Goal: Task Accomplishment & Management: Manage account settings

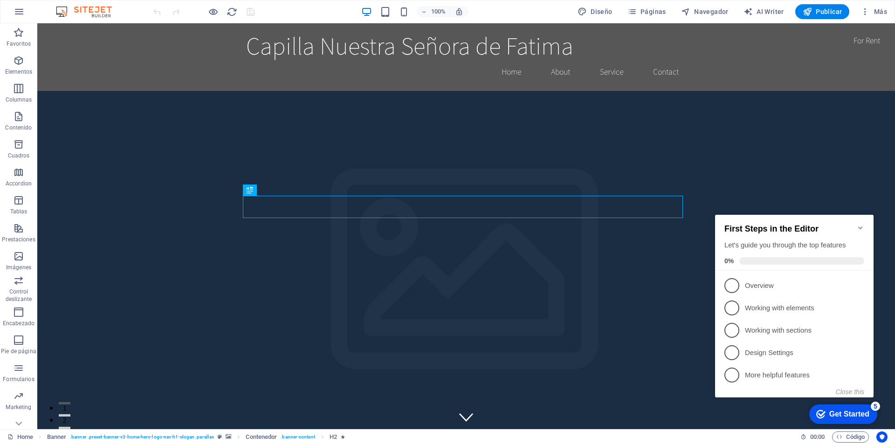
click at [864, 226] on icon "Minimize checklist" at bounding box center [860, 227] width 7 height 7
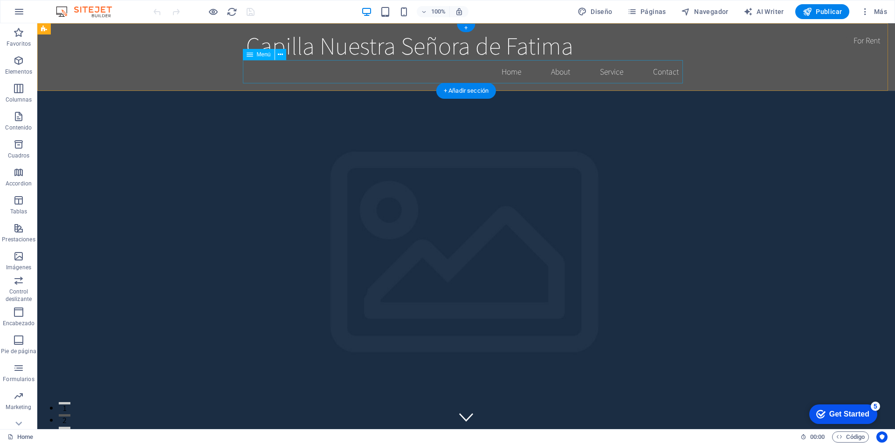
click at [510, 73] on nav "Home About Service Contact" at bounding box center [466, 71] width 440 height 23
click at [508, 73] on nav "Home About Service Contact" at bounding box center [466, 71] width 440 height 23
select select
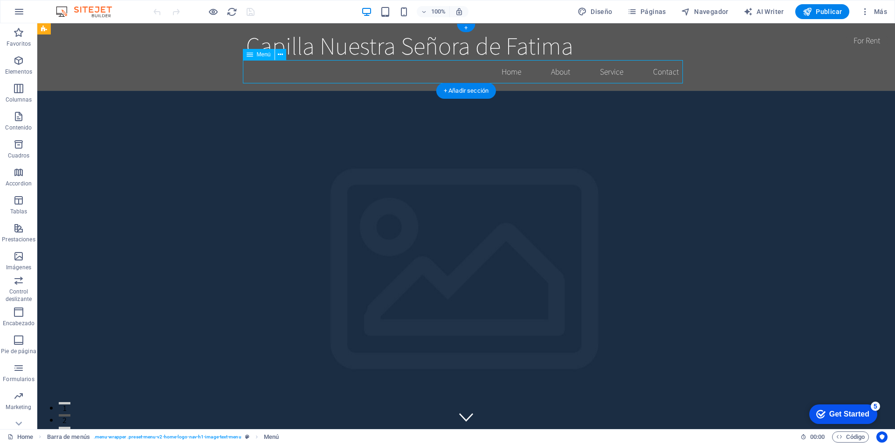
select select
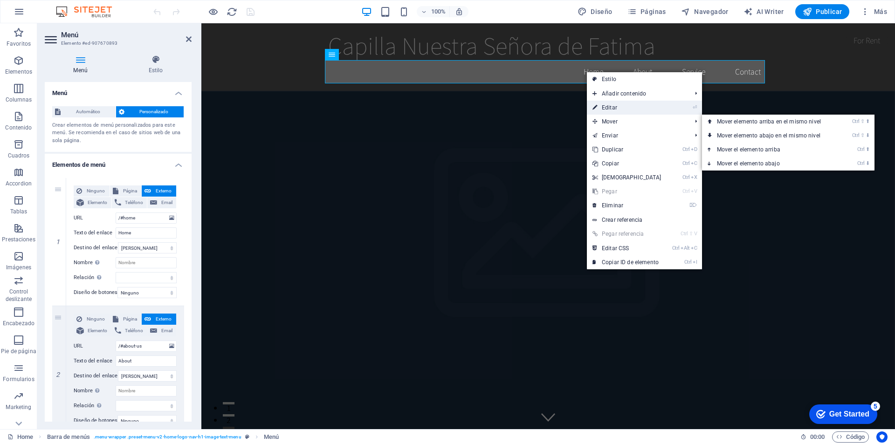
click at [631, 107] on link "⏎ Editar" at bounding box center [627, 108] width 80 height 14
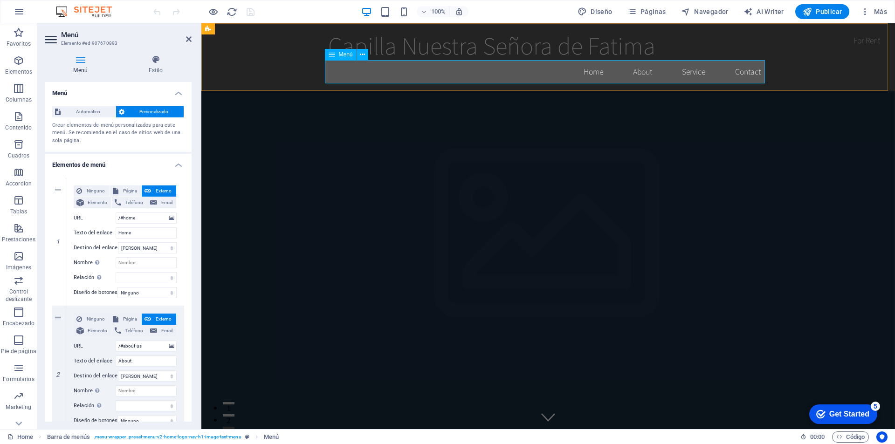
click at [585, 74] on nav "Home About Service Contact" at bounding box center [548, 71] width 440 height 23
drag, startPoint x: 143, startPoint y: 233, endPoint x: 65, endPoint y: 219, distance: 79.2
click at [74, 217] on div "Ninguno Página Externo Elemento Teléfono Email Página Home Subpage Legal Notice…" at bounding box center [125, 235] width 103 height 98
click at [71, 217] on div "Ninguno Página Externo Elemento Teléfono Email Página Home Subpage Legal Notice…" at bounding box center [125, 242] width 118 height 128
type input "Ini"
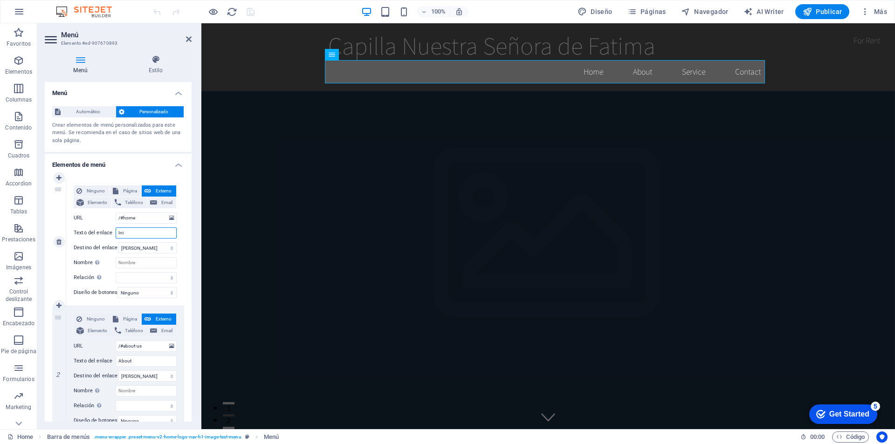
select select
type input "Inicio"
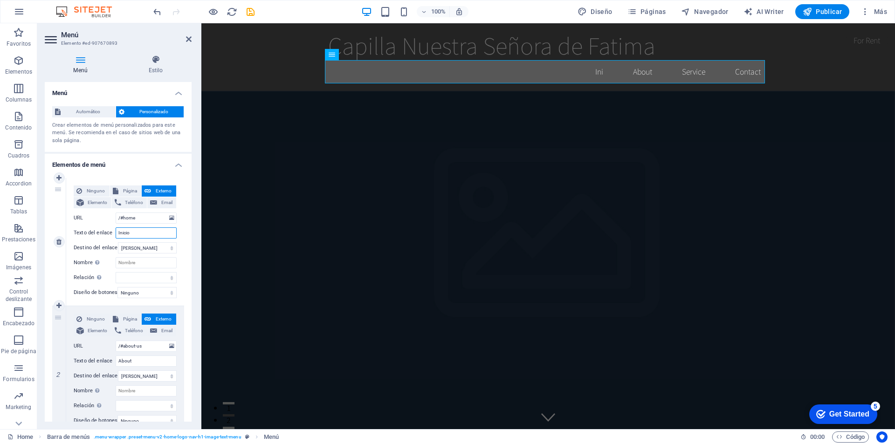
select select
type input "Inicio"
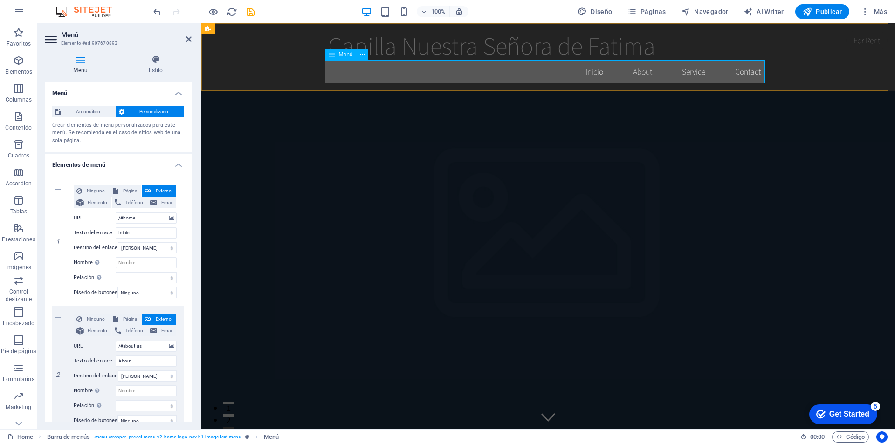
click at [640, 75] on nav "Inicio About Service Contact" at bounding box center [548, 71] width 440 height 23
click at [634, 69] on nav "Inicio About Service Contact" at bounding box center [548, 71] width 440 height 23
drag, startPoint x: 144, startPoint y: 366, endPoint x: 82, endPoint y: 360, distance: 62.4
click at [82, 360] on div "Texto del enlace About" at bounding box center [125, 361] width 103 height 11
type input "Nosotros"
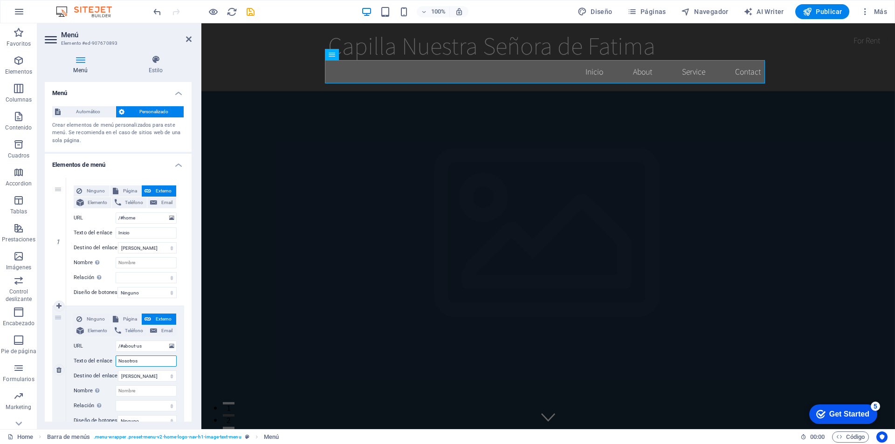
select select
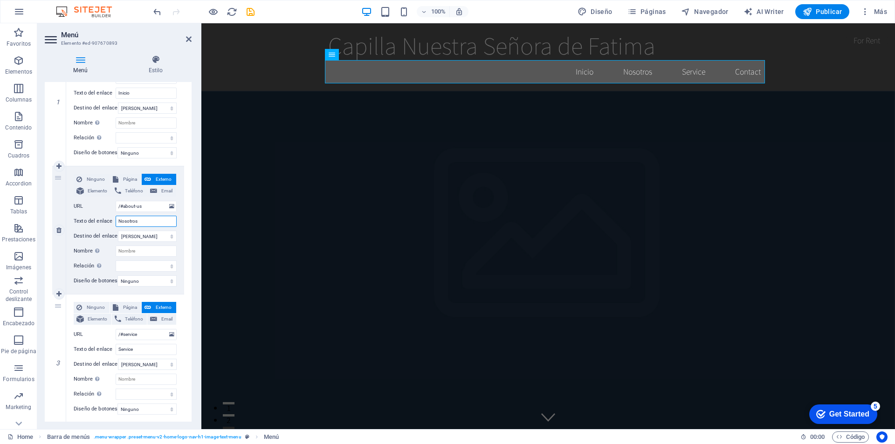
scroll to position [187, 0]
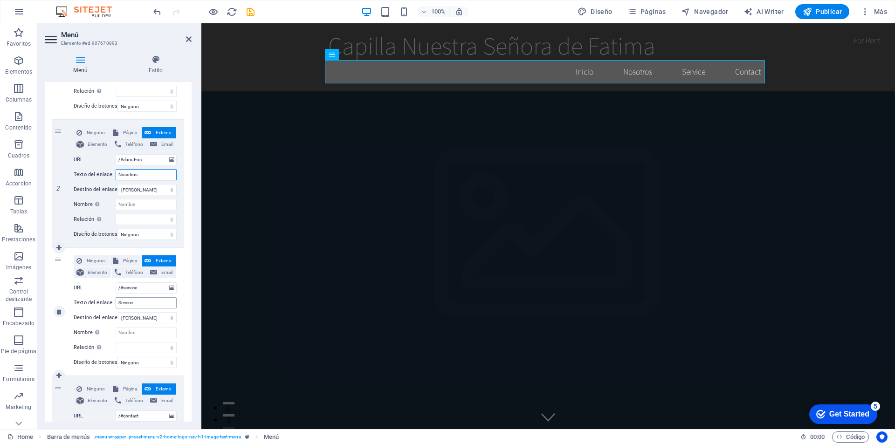
type input "Nosotros"
drag, startPoint x: 139, startPoint y: 304, endPoint x: 85, endPoint y: 296, distance: 54.7
click at [86, 296] on div "Ninguno Página Externo Elemento Teléfono Email Página Home Subpage Legal Notice…" at bounding box center [125, 305] width 103 height 98
type input "Servidores"
select select
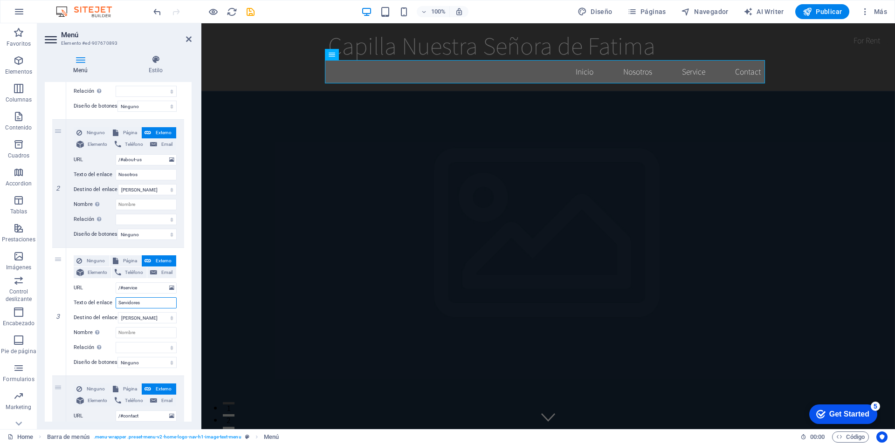
select select
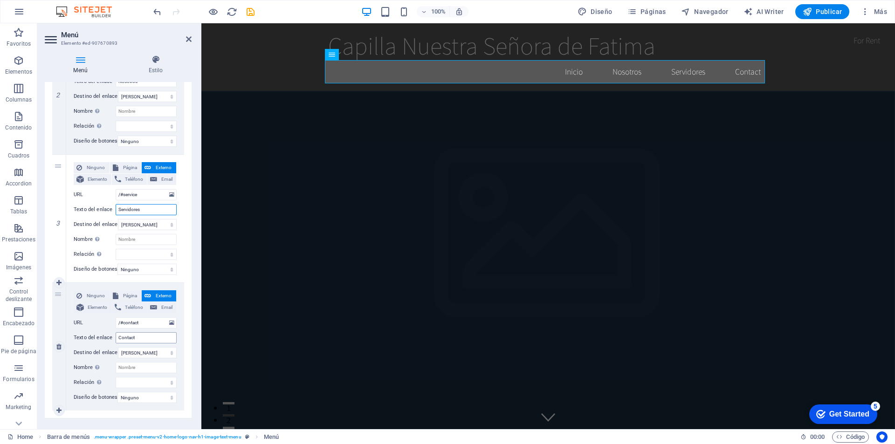
type input "Servidores"
click at [158, 336] on input "Contact" at bounding box center [146, 337] width 61 height 11
type input "Contacto"
select select
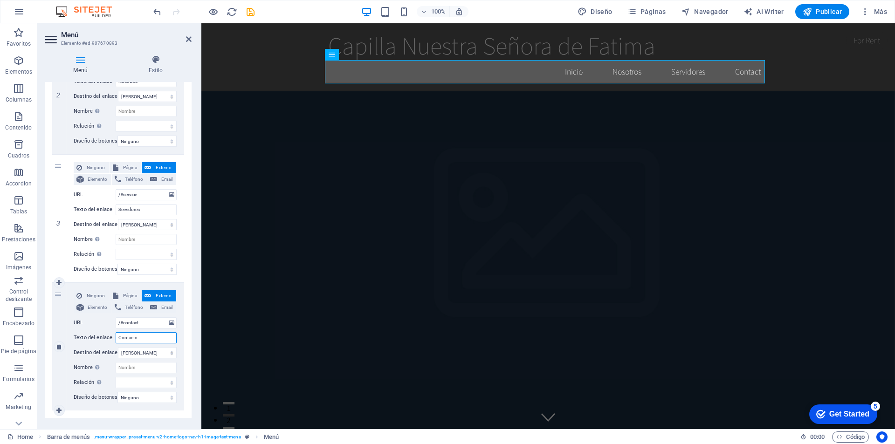
select select
type input "Contacto"
select select "rem"
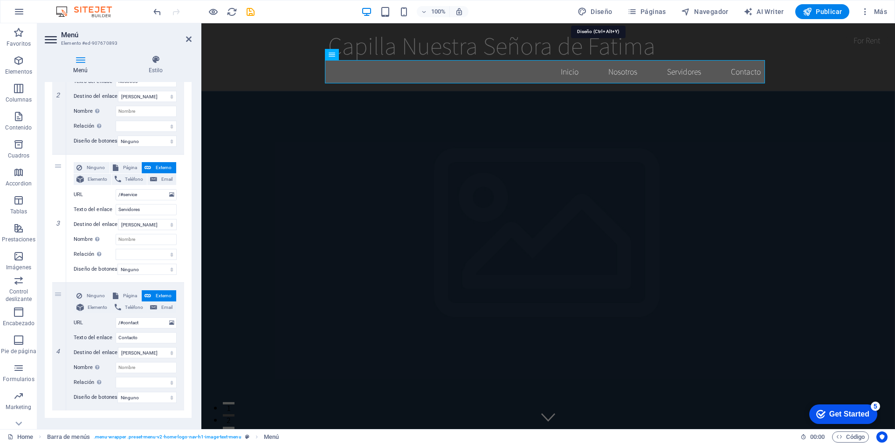
select select "200"
select select "px"
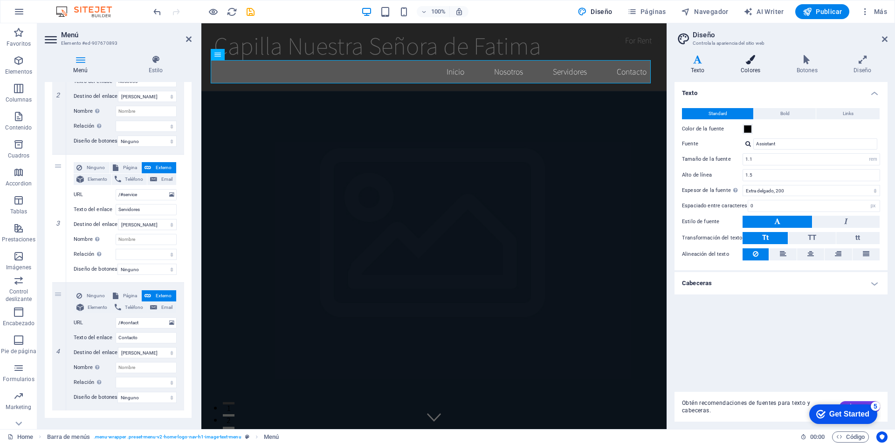
click at [753, 63] on icon at bounding box center [751, 59] width 52 height 9
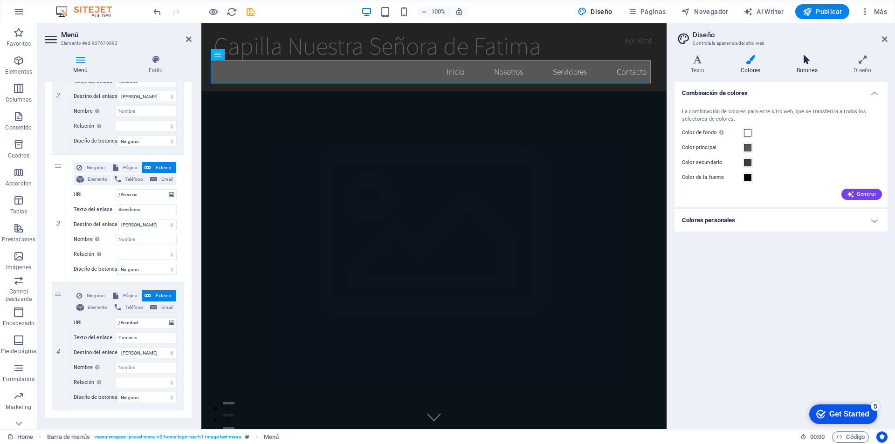
click at [805, 60] on icon at bounding box center [808, 59] width 54 height 9
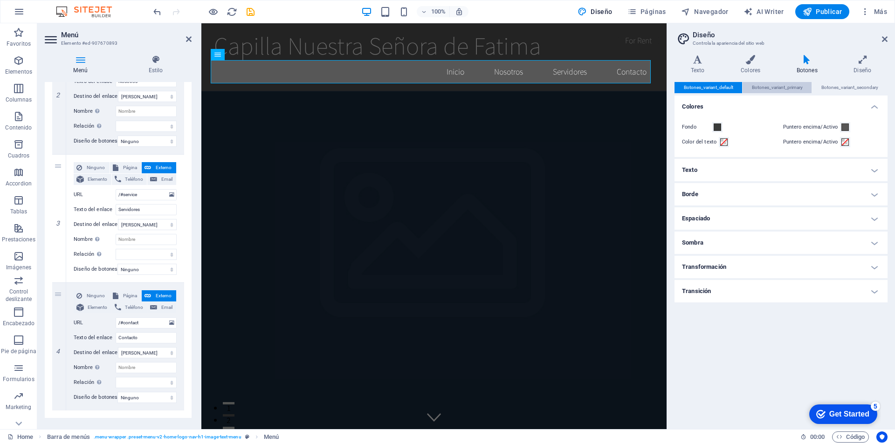
click at [774, 88] on span "Botones_variant_primary" at bounding box center [777, 87] width 51 height 11
click at [835, 86] on span "Botones_variant_secondary" at bounding box center [850, 87] width 57 height 11
click at [869, 65] on h4 "Diseño" at bounding box center [863, 65] width 50 height 20
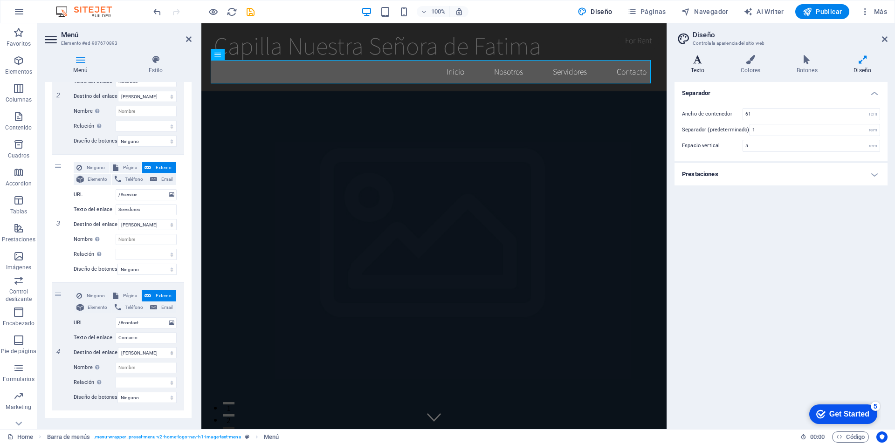
click at [700, 73] on h4 "Texto" at bounding box center [700, 65] width 50 height 20
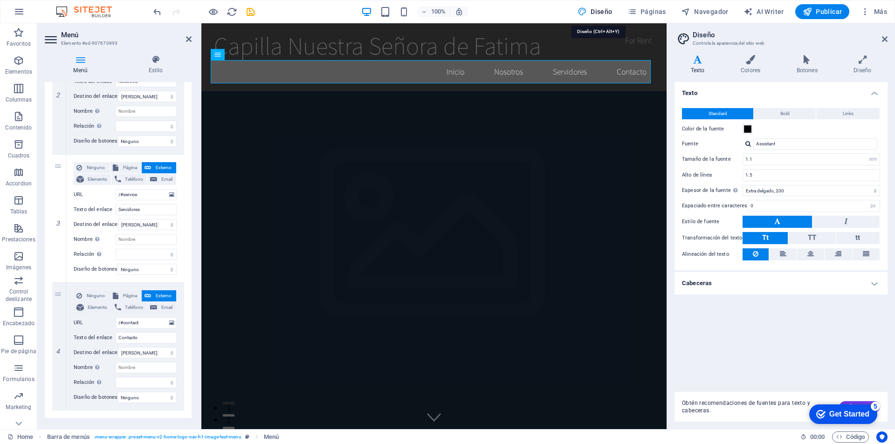
click at [886, 41] on icon at bounding box center [885, 38] width 6 height 7
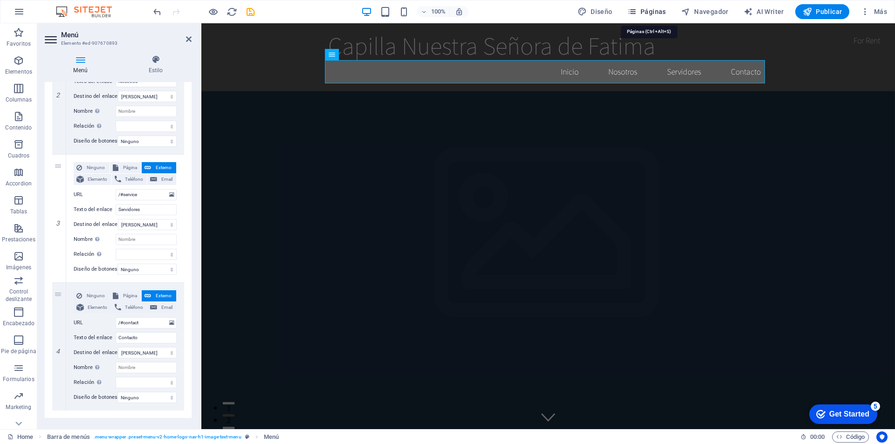
click at [649, 11] on span "Páginas" at bounding box center [647, 11] width 39 height 9
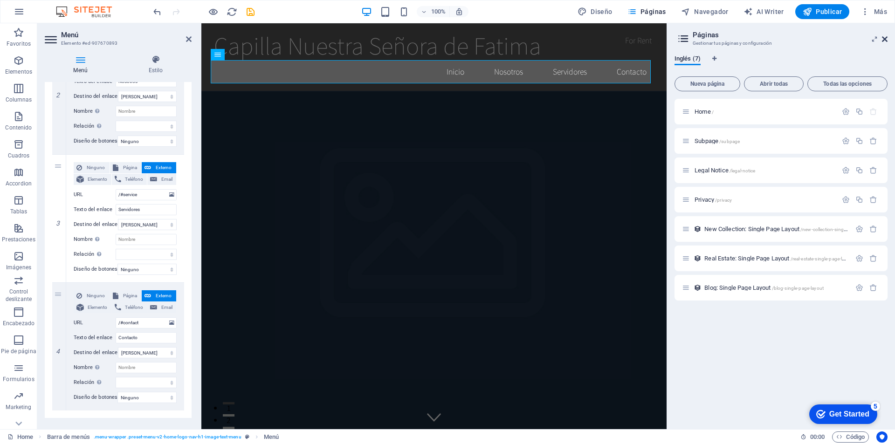
click at [885, 39] on icon at bounding box center [885, 38] width 6 height 7
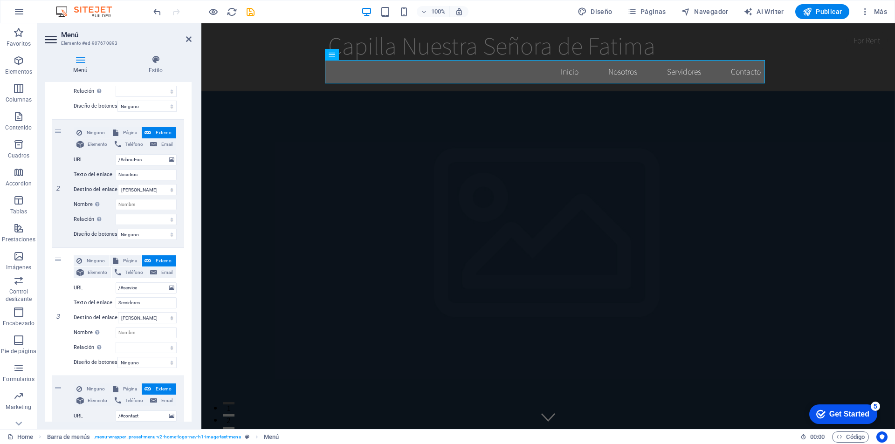
scroll to position [140, 0]
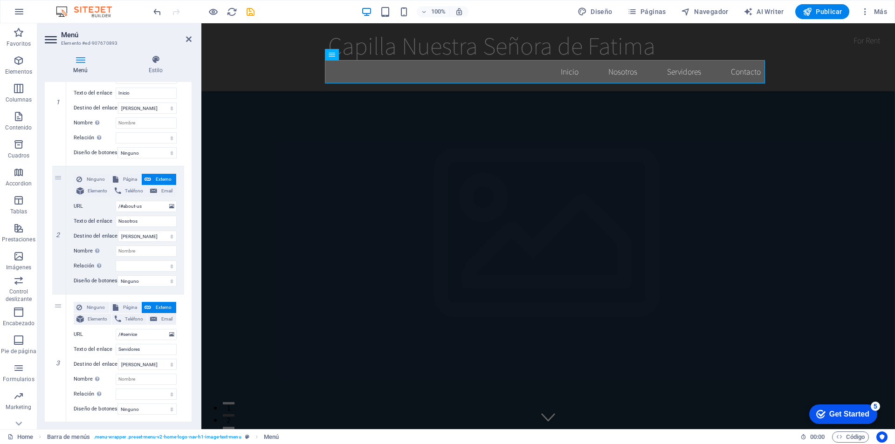
click at [45, 42] on icon at bounding box center [52, 39] width 14 height 15
click at [51, 40] on icon at bounding box center [52, 39] width 14 height 15
click at [188, 41] on icon at bounding box center [189, 38] width 6 height 7
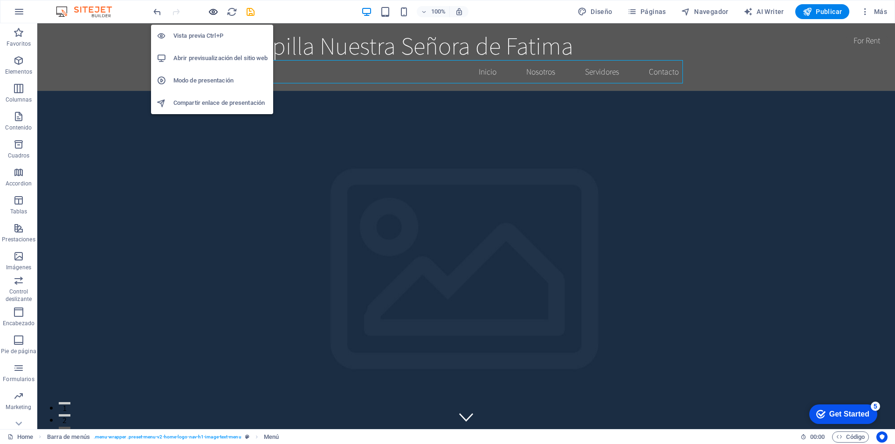
click at [212, 14] on icon "button" at bounding box center [213, 12] width 11 height 11
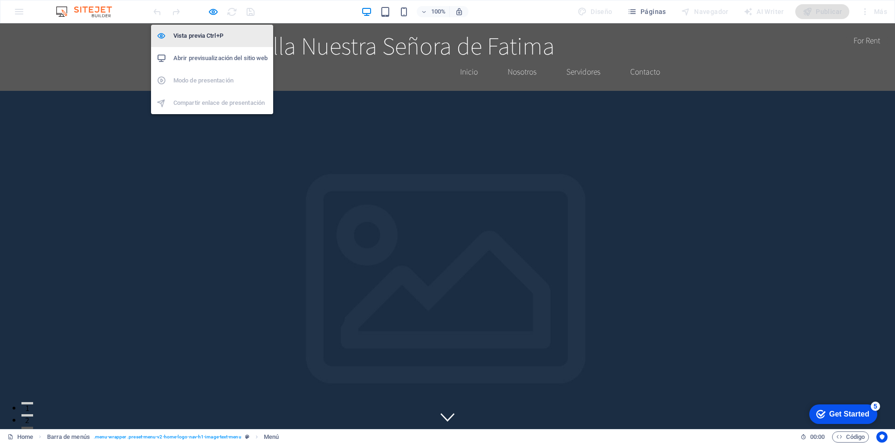
click at [213, 37] on h6 "Vista previa Ctrl+P" at bounding box center [220, 35] width 94 height 11
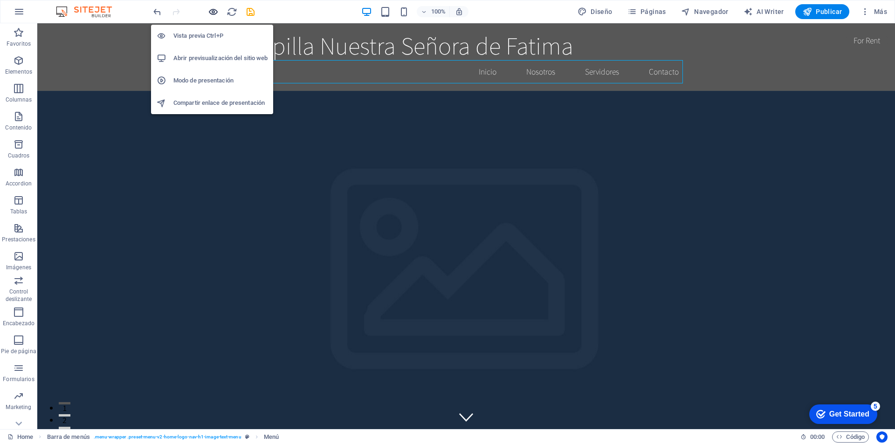
click at [213, 14] on icon "button" at bounding box center [213, 12] width 11 height 11
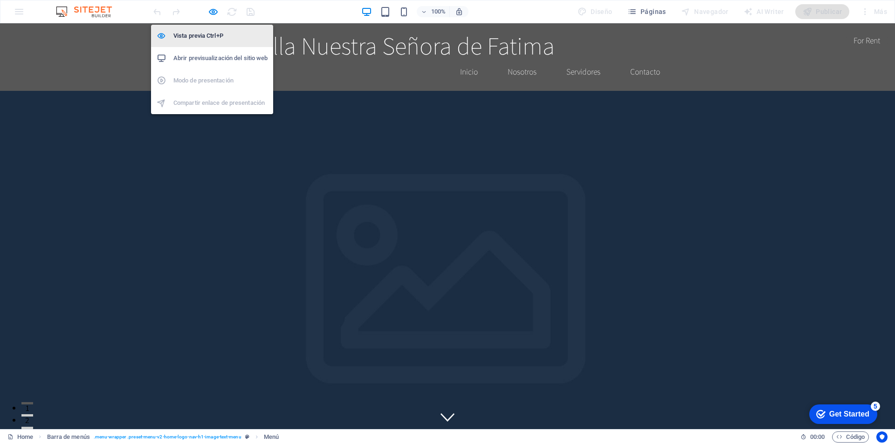
click at [206, 37] on h6 "Vista previa Ctrl+P" at bounding box center [220, 35] width 94 height 11
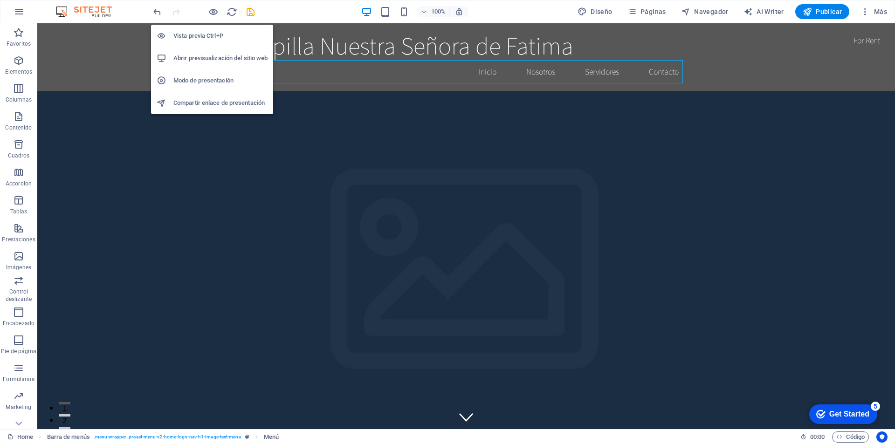
click at [206, 37] on h6 "Vista previa Ctrl+P" at bounding box center [220, 35] width 94 height 11
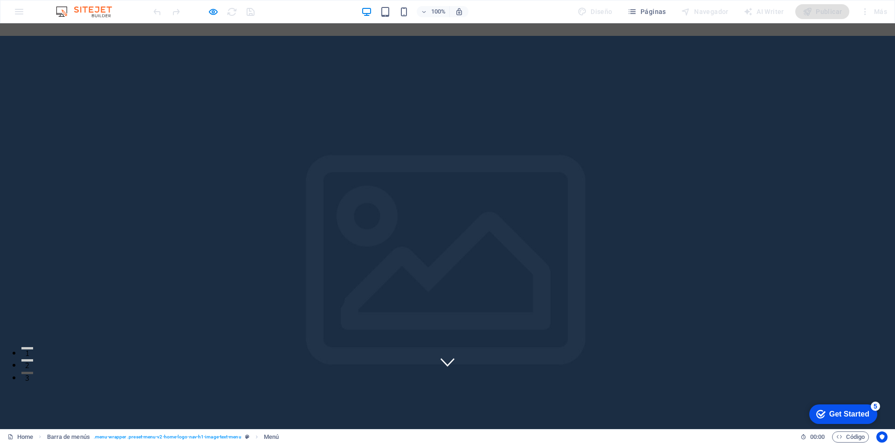
scroll to position [0, 0]
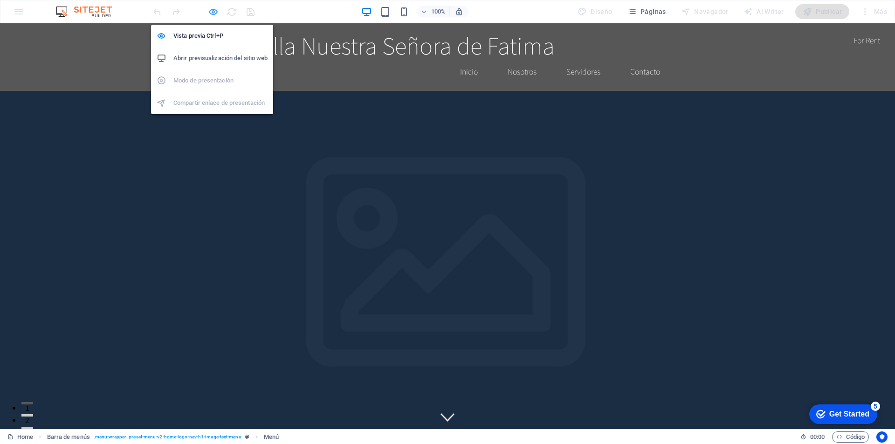
click at [214, 13] on icon "button" at bounding box center [213, 12] width 11 height 11
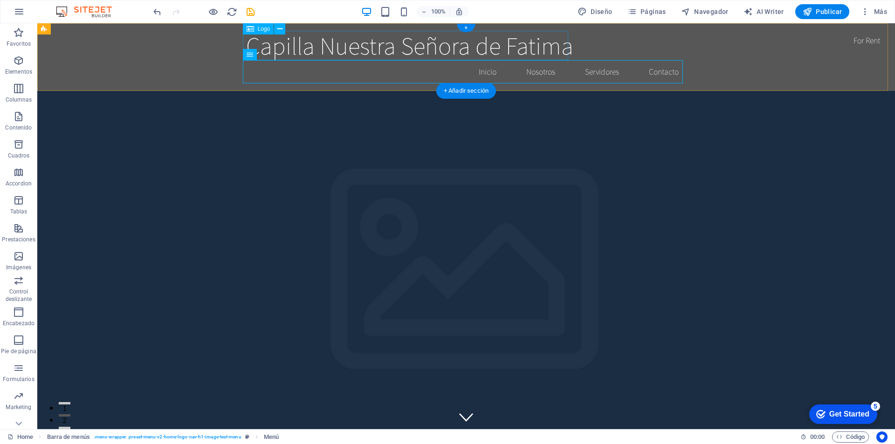
click at [411, 47] on div "Capilla Nuestra Señora de Fatima" at bounding box center [466, 45] width 440 height 29
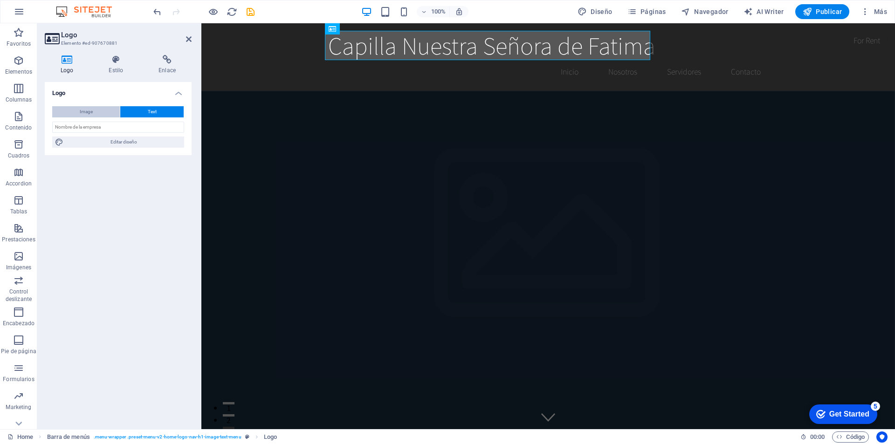
click at [97, 111] on button "Image" at bounding box center [86, 111] width 68 height 11
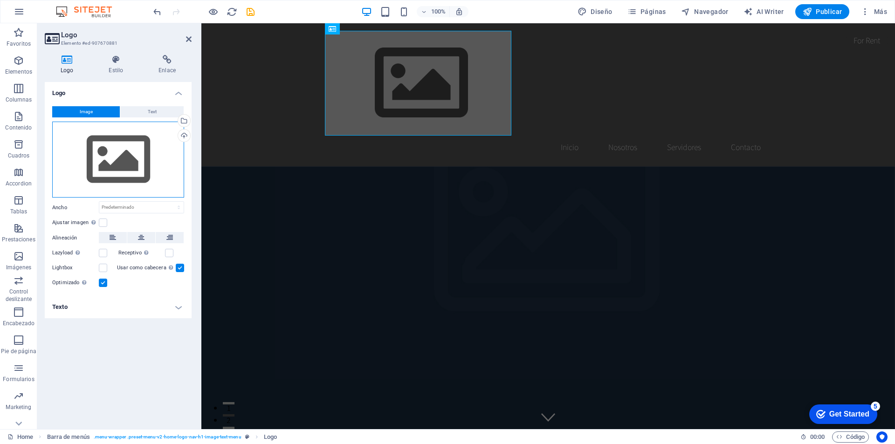
click at [131, 160] on div "Arrastra archivos aquí, haz clic para escoger archivos o selecciona archivos de…" at bounding box center [118, 160] width 132 height 76
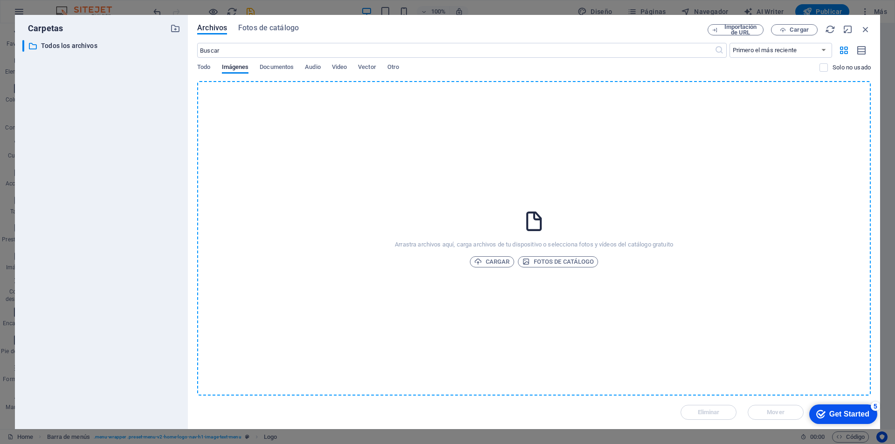
click at [587, 211] on div "Arrastra archivos aquí, carga archivos de tu dispositivo o selecciona fotos y v…" at bounding box center [534, 238] width 674 height 315
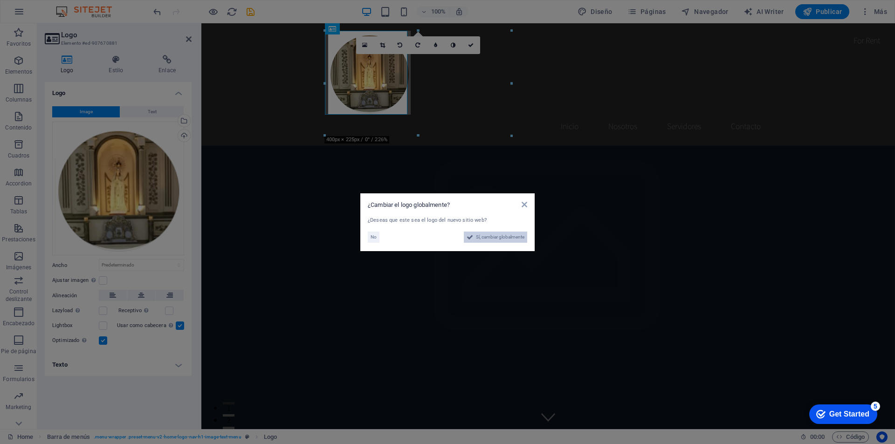
click at [489, 239] on span "Sí, cambiar globalmente" at bounding box center [500, 237] width 48 height 11
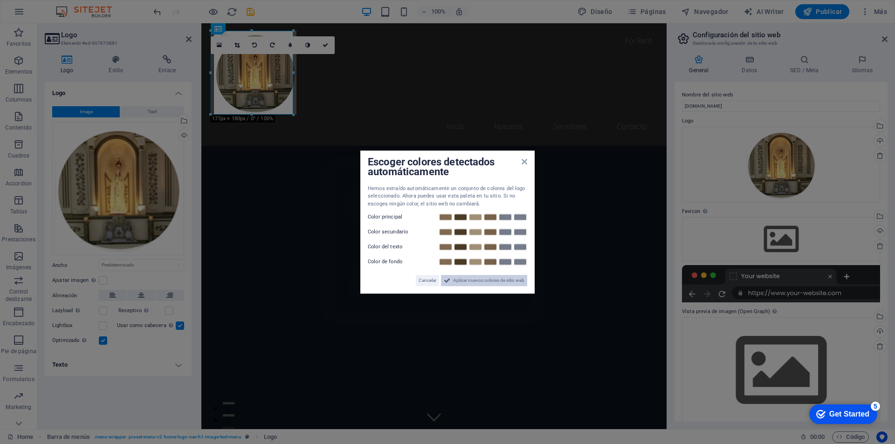
click at [493, 283] on span "Aplicar nuevos colores de sitio web" at bounding box center [488, 280] width 71 height 11
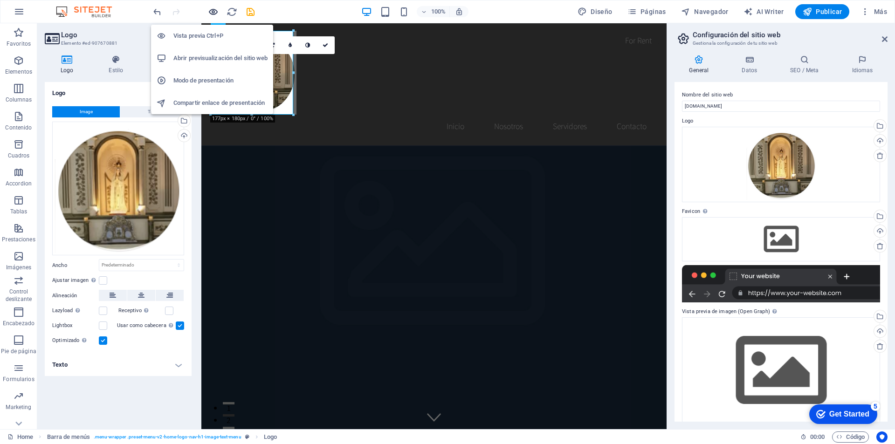
click at [212, 11] on icon "button" at bounding box center [213, 12] width 11 height 11
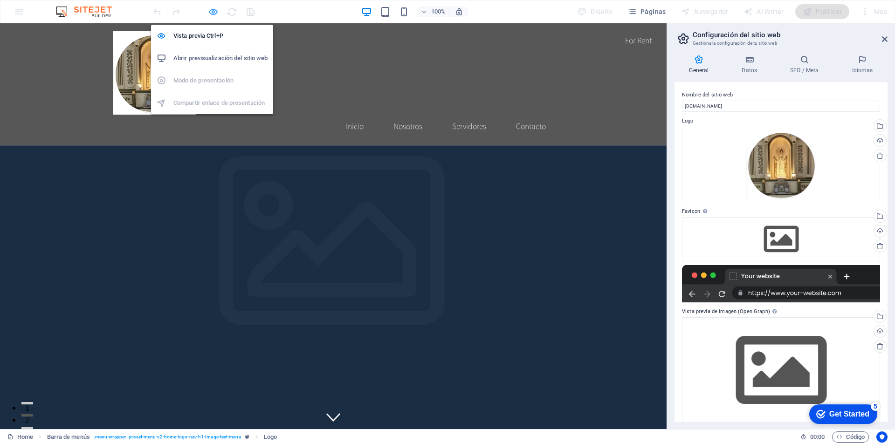
click at [214, 14] on icon "button" at bounding box center [213, 12] width 11 height 11
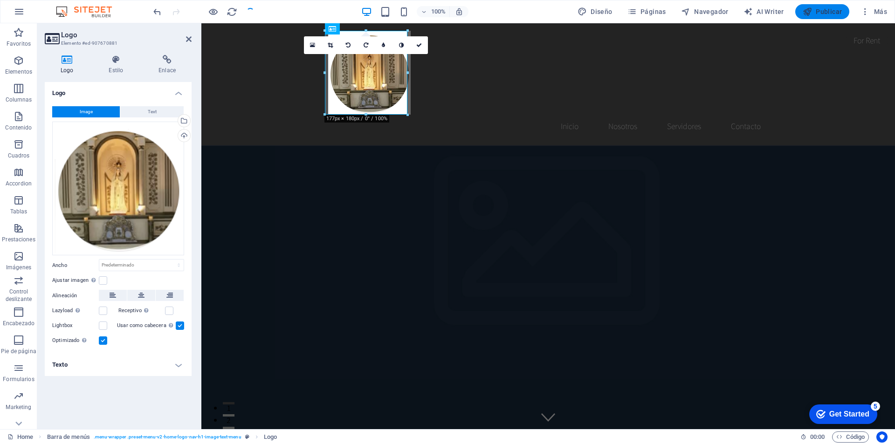
click at [827, 11] on span "Publicar" at bounding box center [823, 11] width 40 height 9
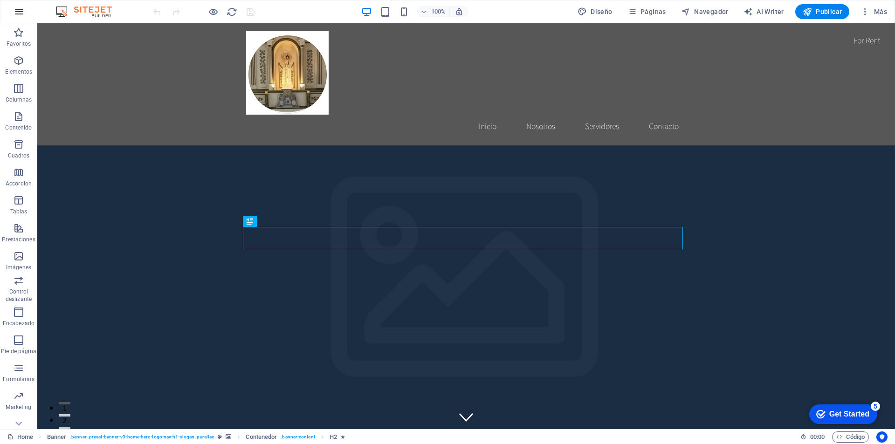
click at [0, 0] on icon "button" at bounding box center [0, 0] width 0 height 0
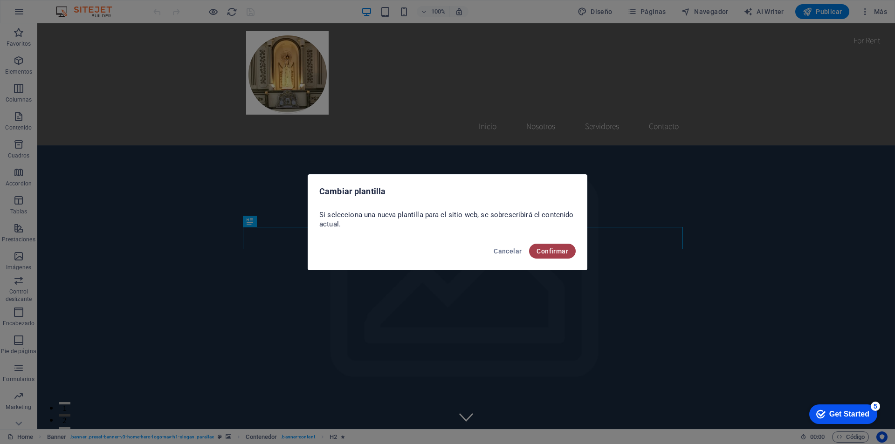
click at [561, 251] on span "Confirmar" at bounding box center [553, 251] width 32 height 7
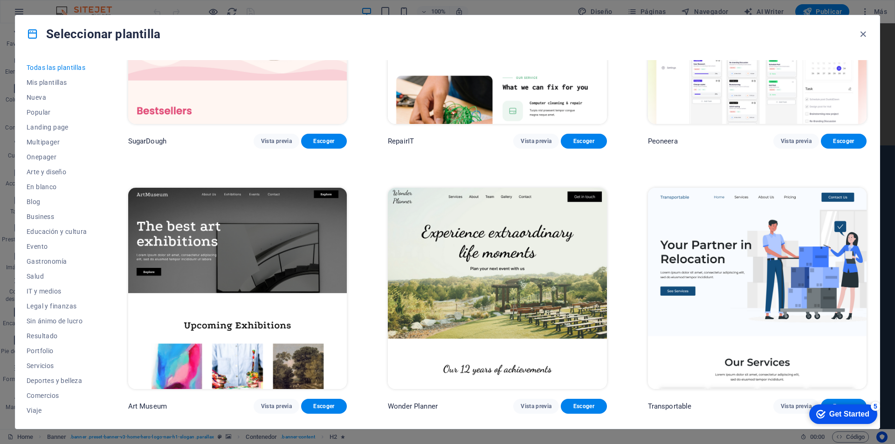
scroll to position [187, 0]
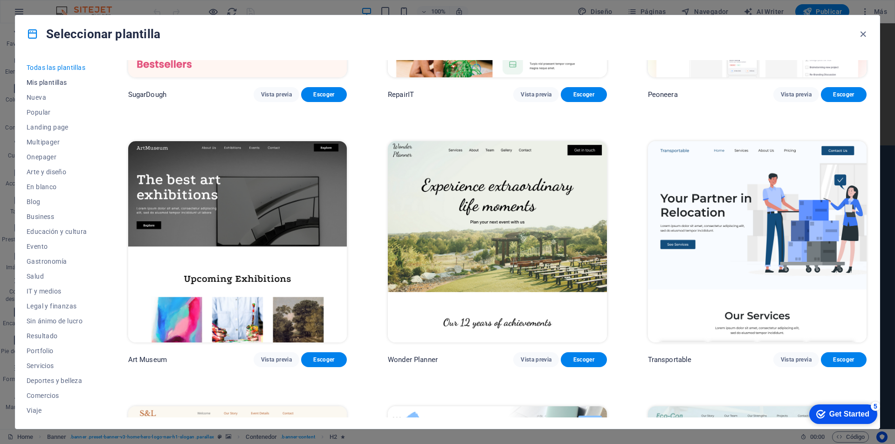
click at [46, 82] on span "Mis plantillas" at bounding box center [57, 82] width 61 height 7
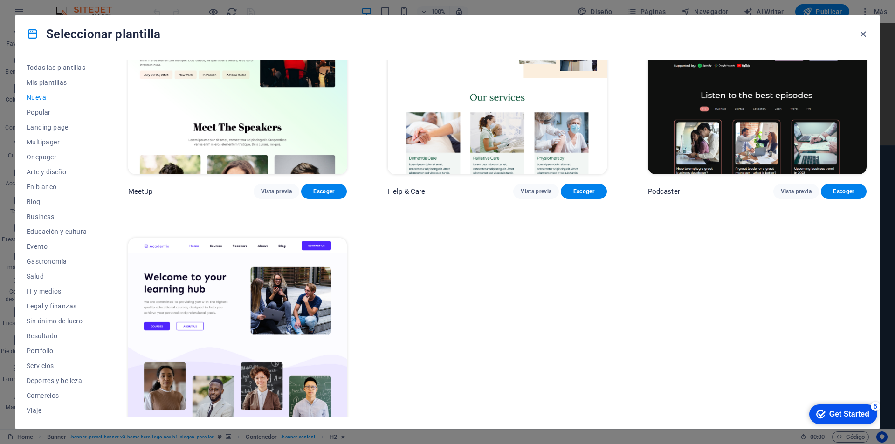
scroll to position [928, 0]
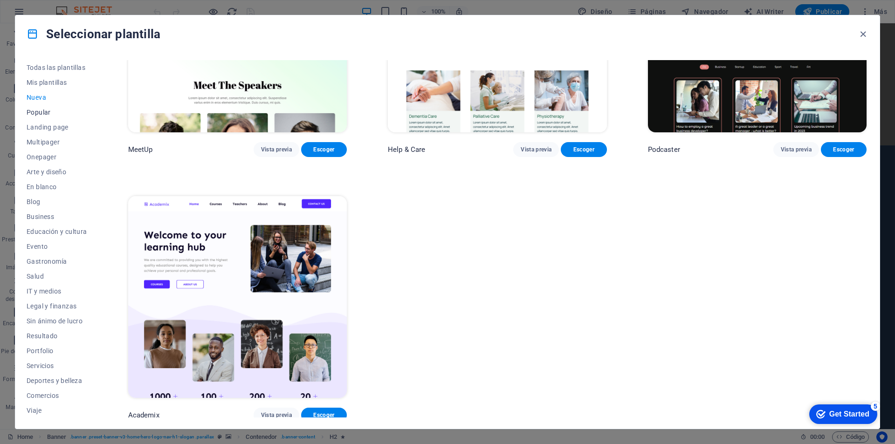
click at [37, 113] on span "Popular" at bounding box center [57, 112] width 61 height 7
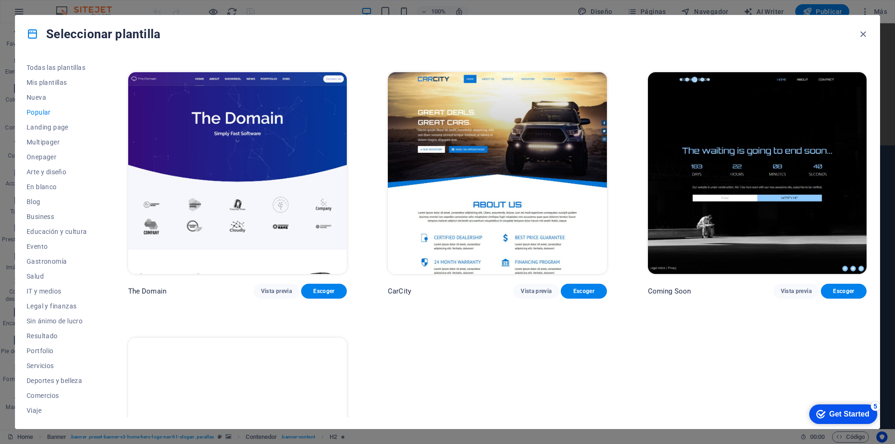
scroll to position [1192, 0]
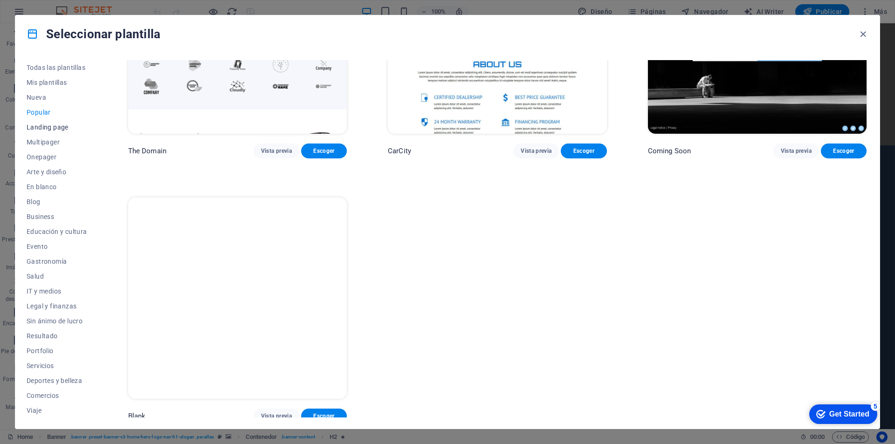
click at [34, 129] on span "Landing page" at bounding box center [57, 127] width 61 height 7
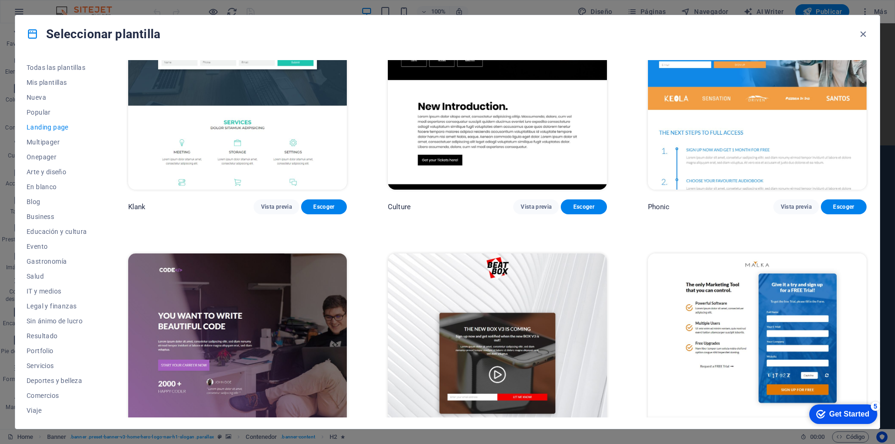
scroll to position [0, 0]
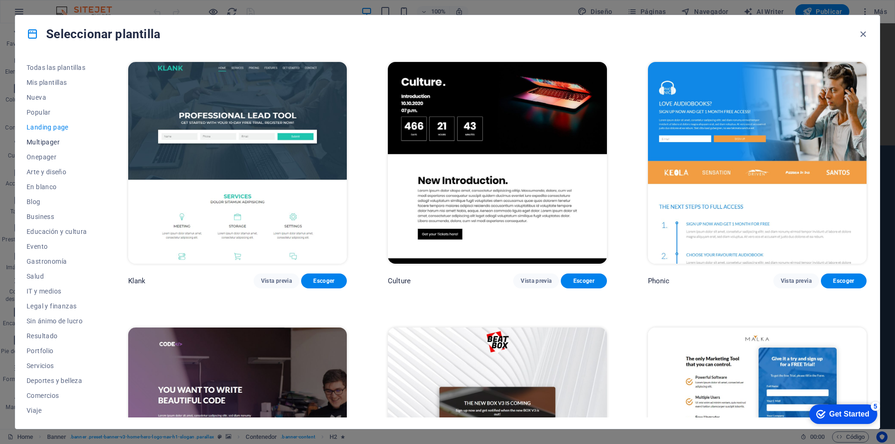
click at [0, 0] on span "Multipager" at bounding box center [0, 0] width 0 height 0
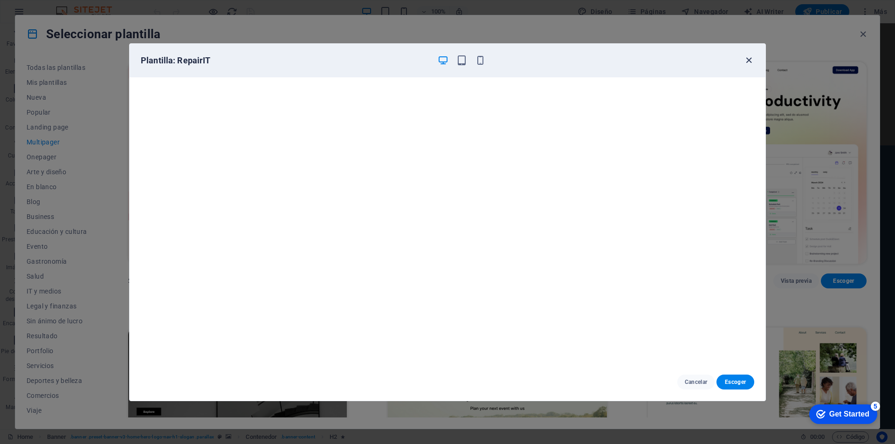
click at [750, 62] on icon "button" at bounding box center [749, 60] width 11 height 11
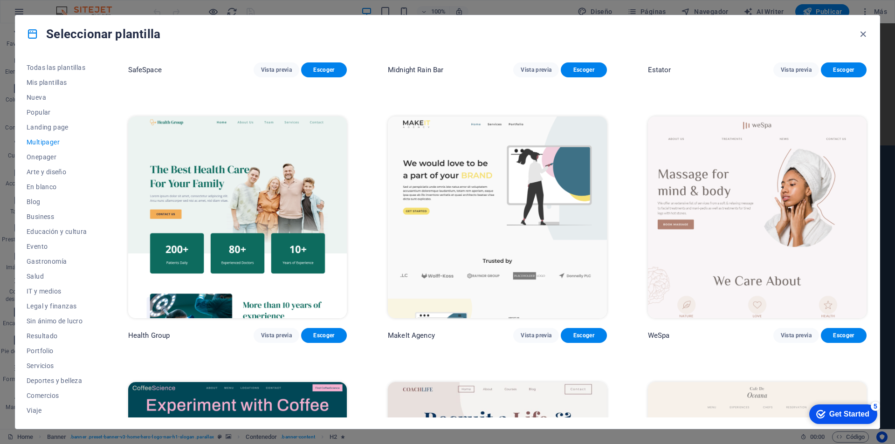
scroll to position [1679, 0]
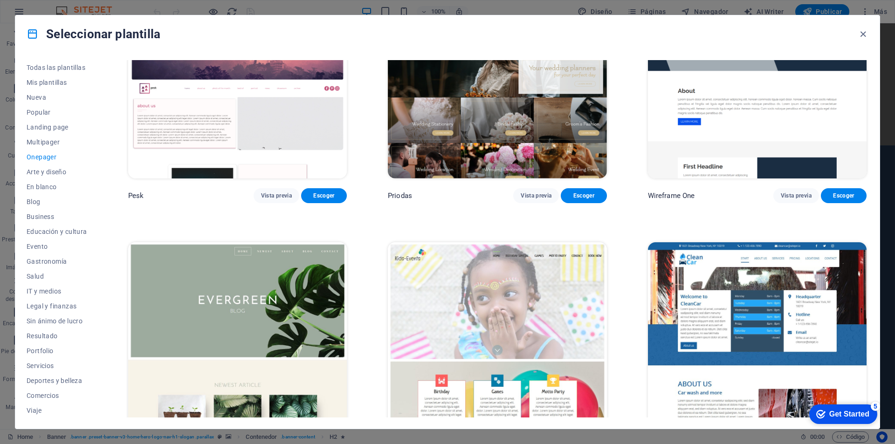
click at [284, 117] on img at bounding box center [237, 78] width 219 height 202
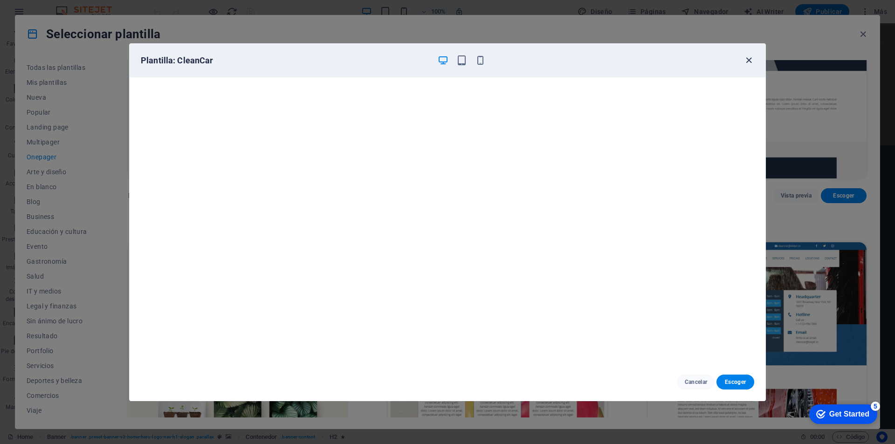
click at [752, 57] on icon "button" at bounding box center [749, 60] width 11 height 11
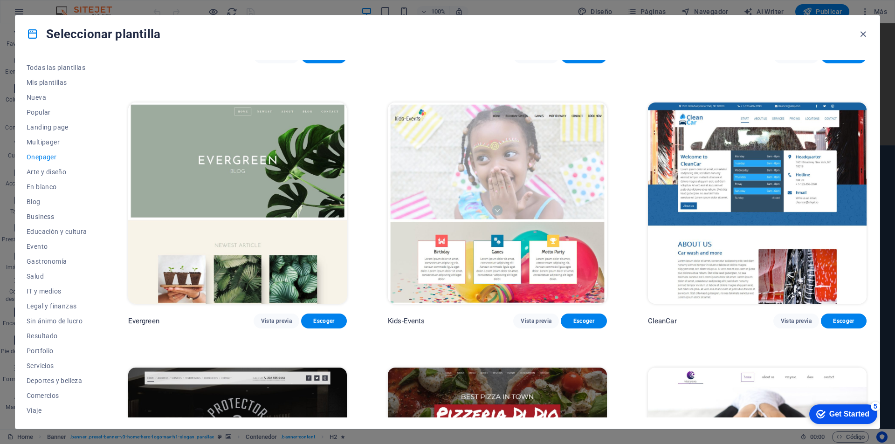
scroll to position [1865, 0]
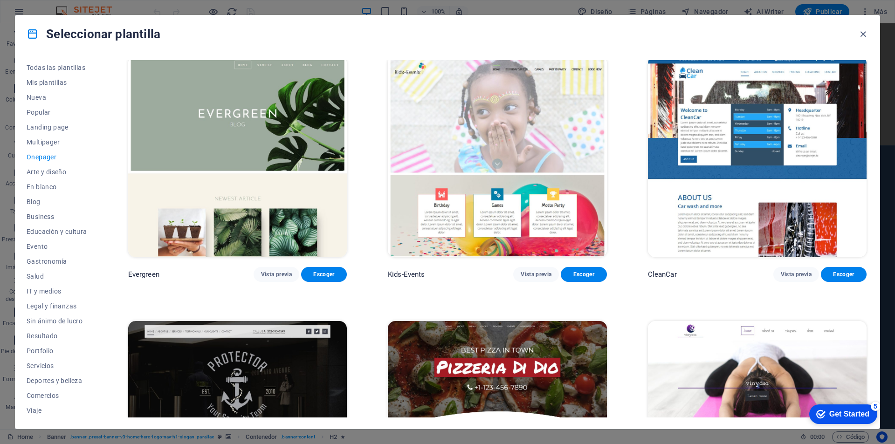
click at [507, 204] on img at bounding box center [497, 157] width 219 height 202
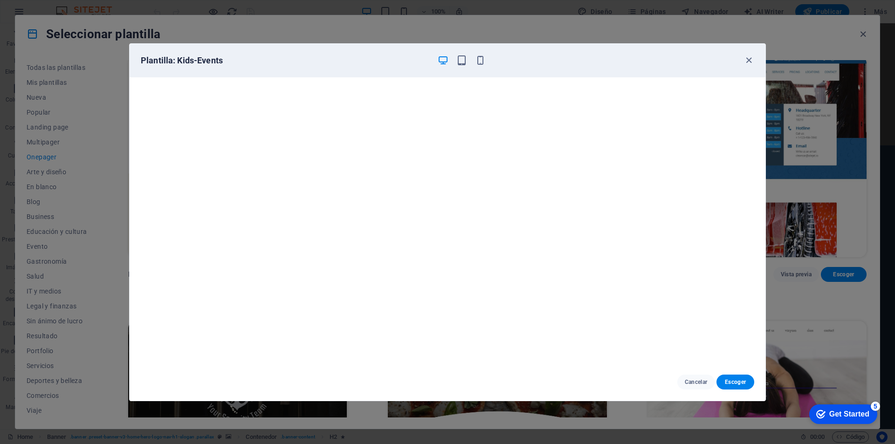
scroll to position [2, 0]
click at [736, 382] on span "Escoger" at bounding box center [735, 382] width 23 height 7
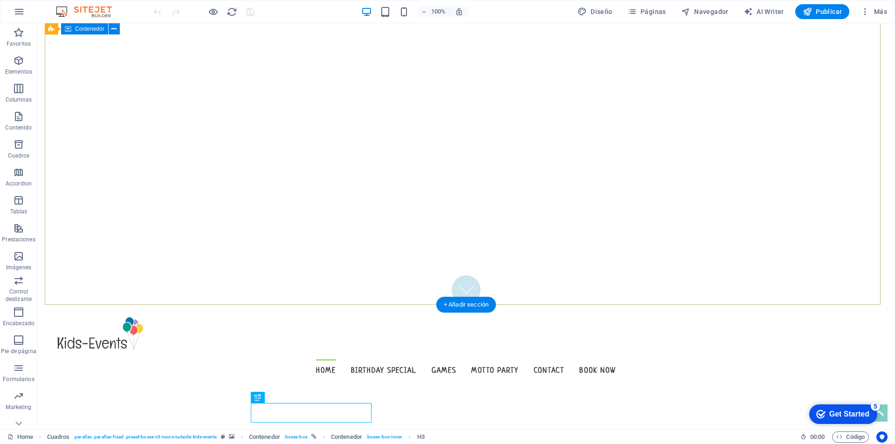
scroll to position [73, 0]
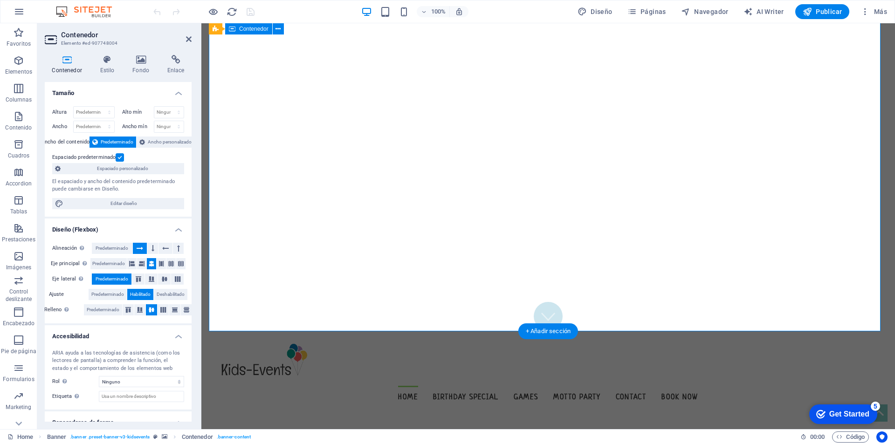
scroll to position [47, 0]
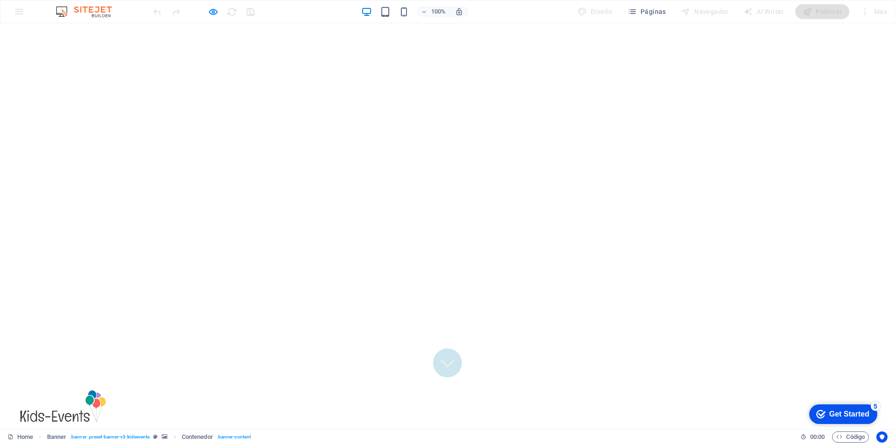
scroll to position [0, 0]
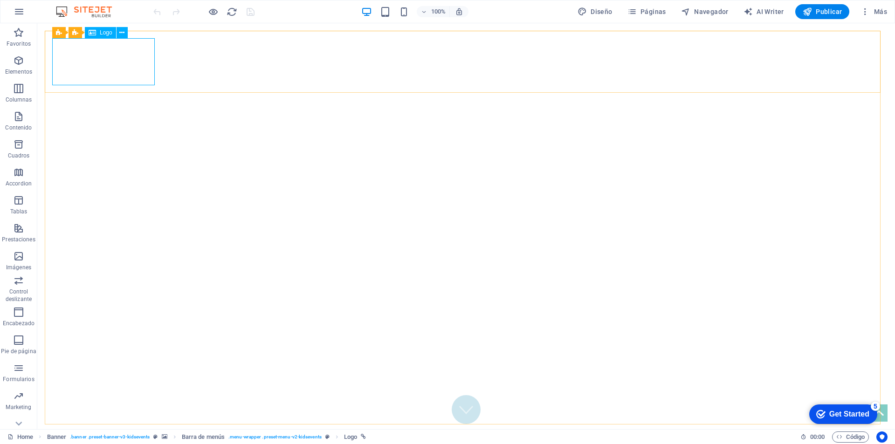
click at [95, 34] on icon at bounding box center [92, 32] width 7 height 11
select select "px"
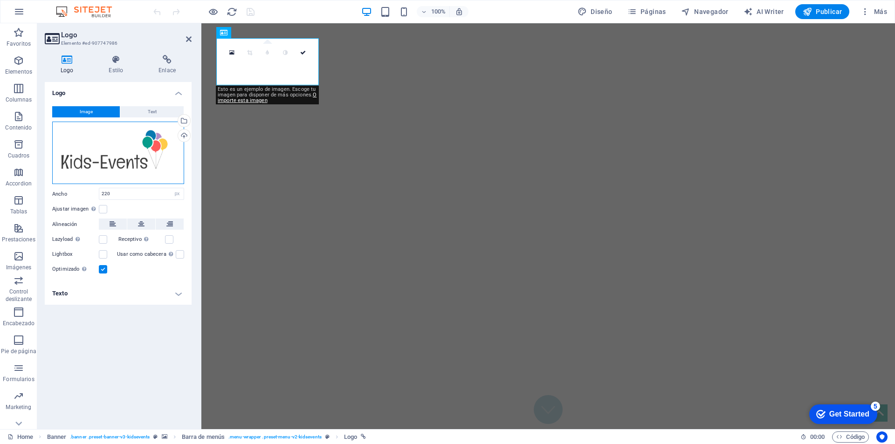
click at [167, 143] on div "Arrastra archivos aquí, haz clic para escoger archivos o selecciona archivos de…" at bounding box center [118, 153] width 132 height 63
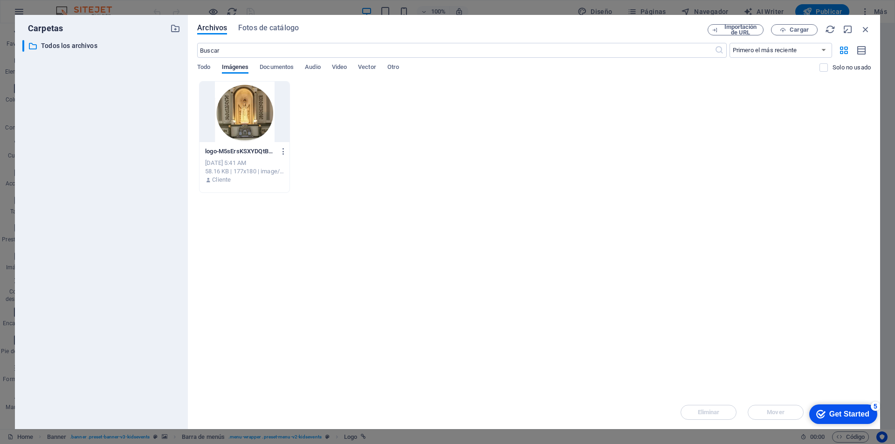
click at [249, 119] on div at bounding box center [245, 112] width 90 height 61
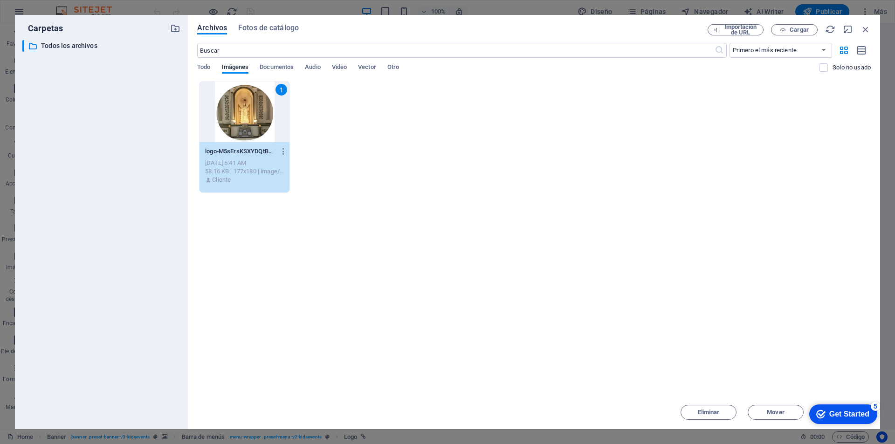
click at [254, 119] on div "1" at bounding box center [245, 112] width 90 height 61
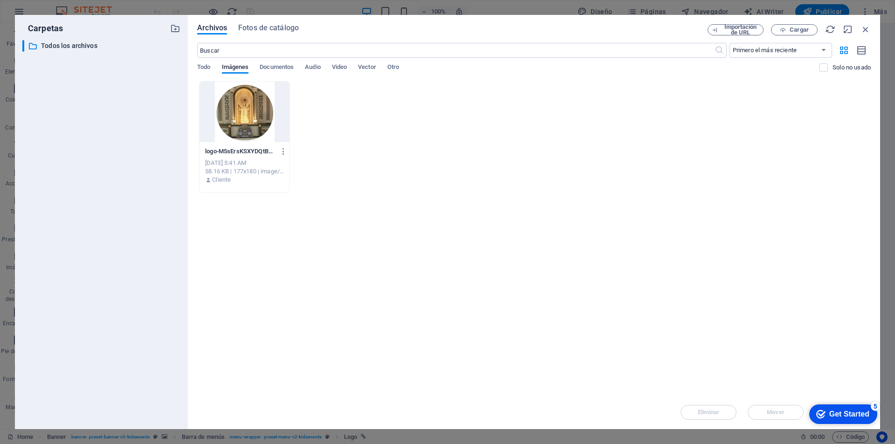
click at [254, 119] on div at bounding box center [245, 112] width 90 height 61
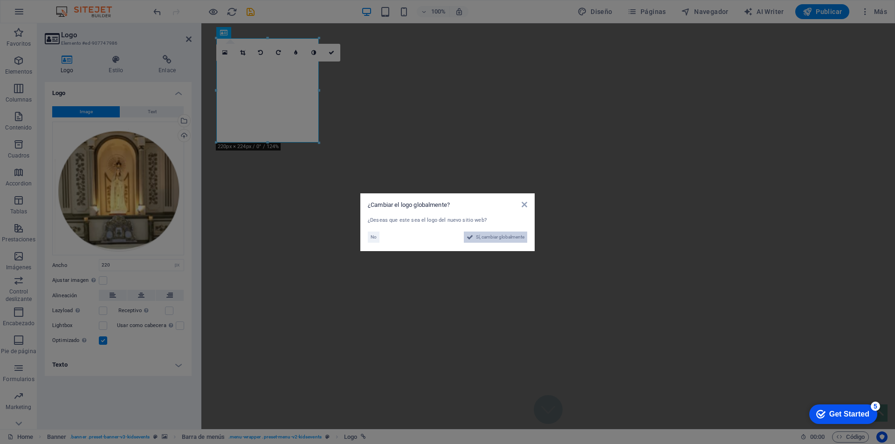
click at [501, 239] on span "Sí, cambiar globalmente" at bounding box center [500, 237] width 48 height 11
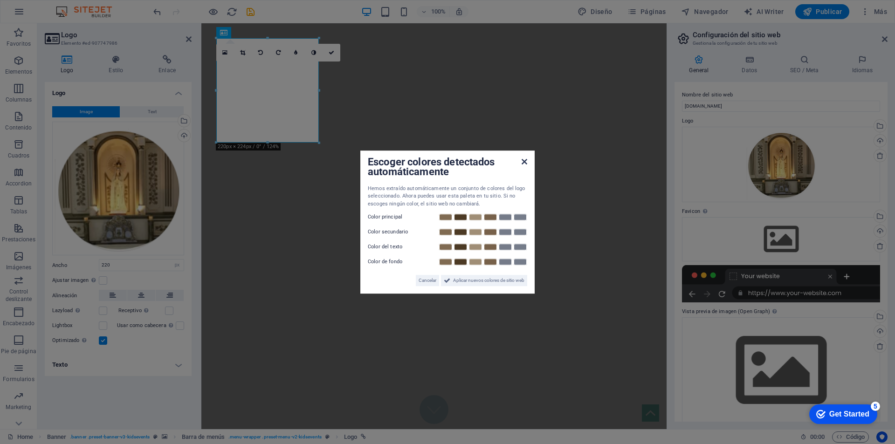
click at [525, 160] on icon at bounding box center [525, 161] width 6 height 7
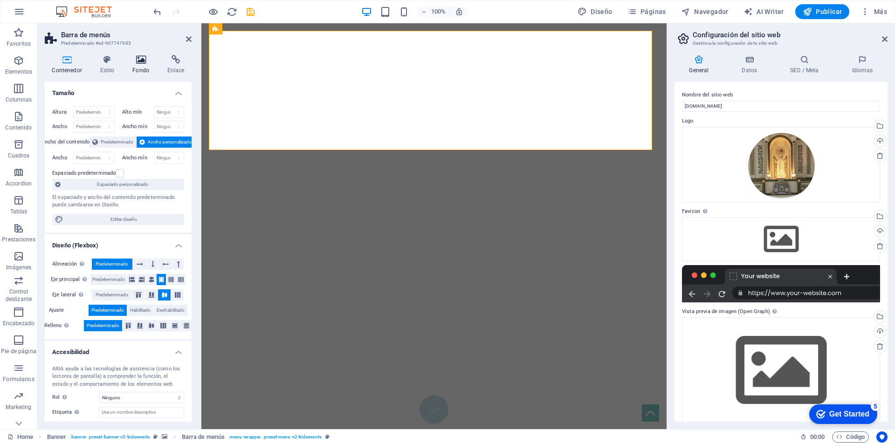
click at [140, 64] on icon at bounding box center [140, 59] width 31 height 9
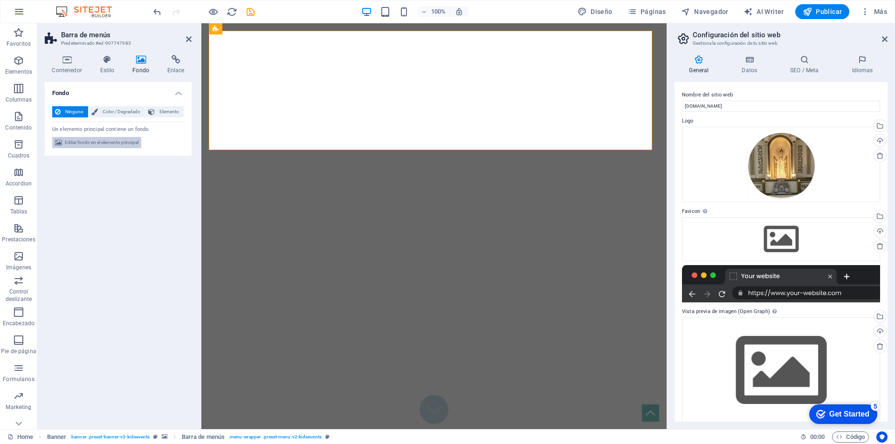
click at [120, 141] on span "Editar fondo en el elemento principal" at bounding box center [102, 142] width 74 height 11
select select "fade"
select select "ms"
select select "s"
select select "progressive"
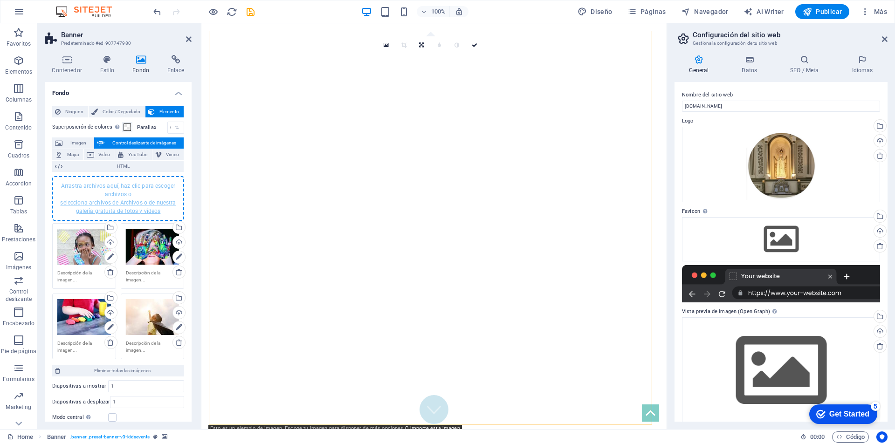
click at [105, 204] on link "selecciona archivos de Archivos o de nuestra galería gratuita de fotos y vídeos" at bounding box center [118, 207] width 116 height 15
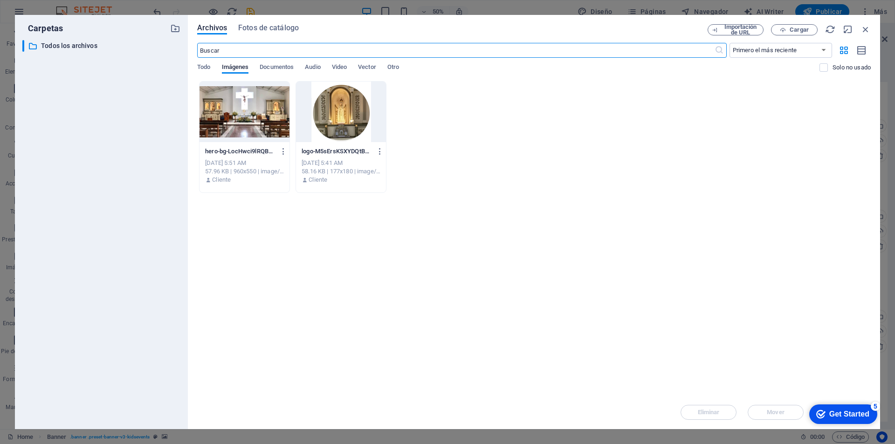
click at [270, 122] on div at bounding box center [245, 112] width 90 height 61
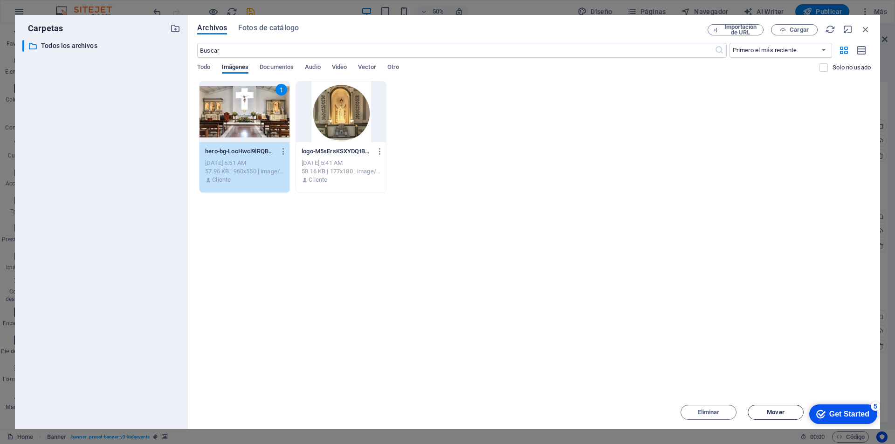
click at [787, 411] on span "Mover" at bounding box center [776, 413] width 48 height 6
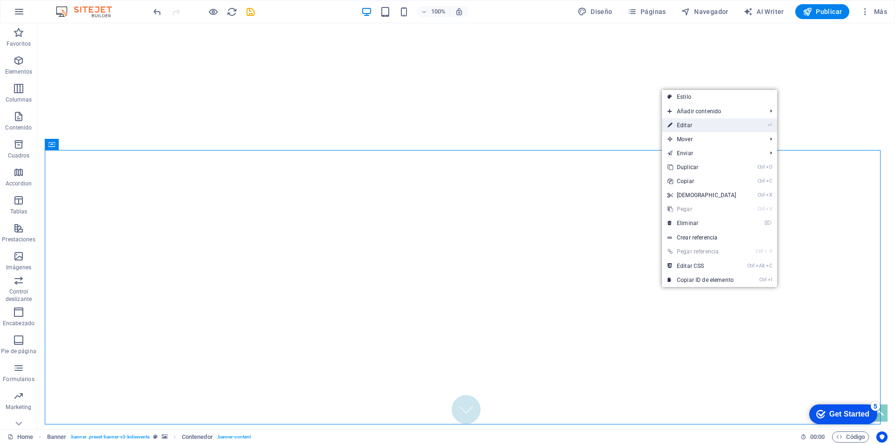
click at [705, 122] on link "⏎ Editar" at bounding box center [702, 125] width 80 height 14
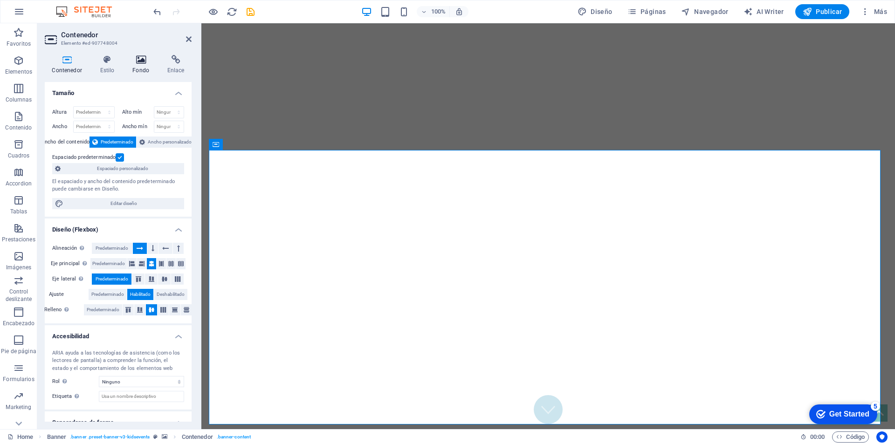
click at [141, 62] on icon at bounding box center [140, 59] width 31 height 9
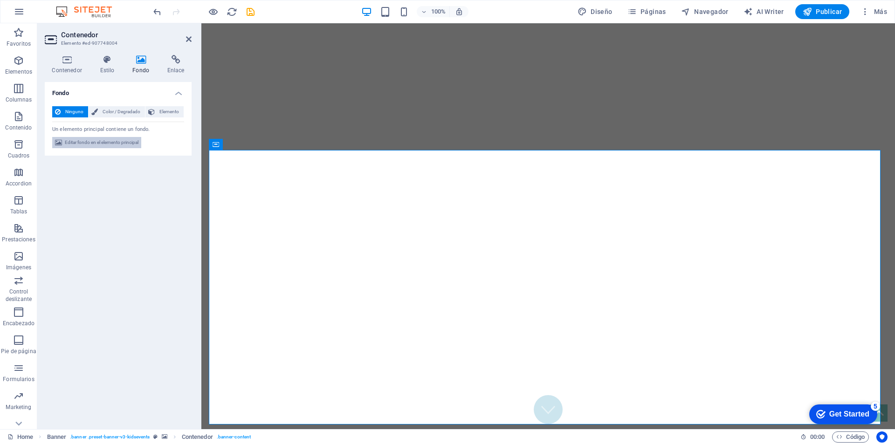
click at [99, 142] on span "Editar fondo en el elemento principal" at bounding box center [102, 142] width 74 height 11
select select "fade"
select select "ms"
select select "s"
select select "progressive"
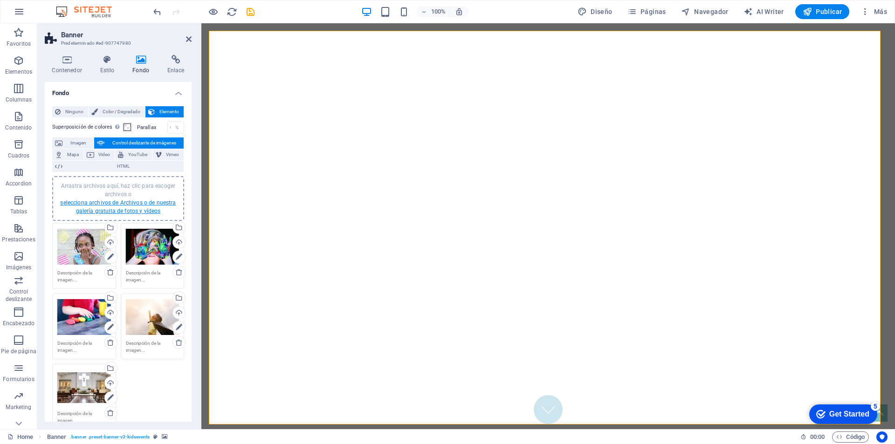
click at [138, 203] on link "selecciona archivos de Archivos o de nuestra galería gratuita de fotos y vídeos" at bounding box center [118, 207] width 116 height 15
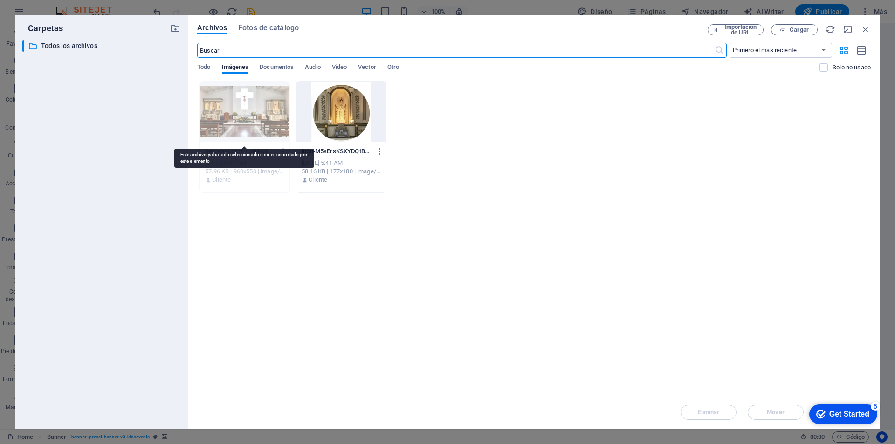
click at [267, 111] on div at bounding box center [245, 112] width 90 height 61
click at [245, 110] on div at bounding box center [245, 112] width 90 height 61
click at [802, 29] on span "Cargar" at bounding box center [799, 30] width 19 height 6
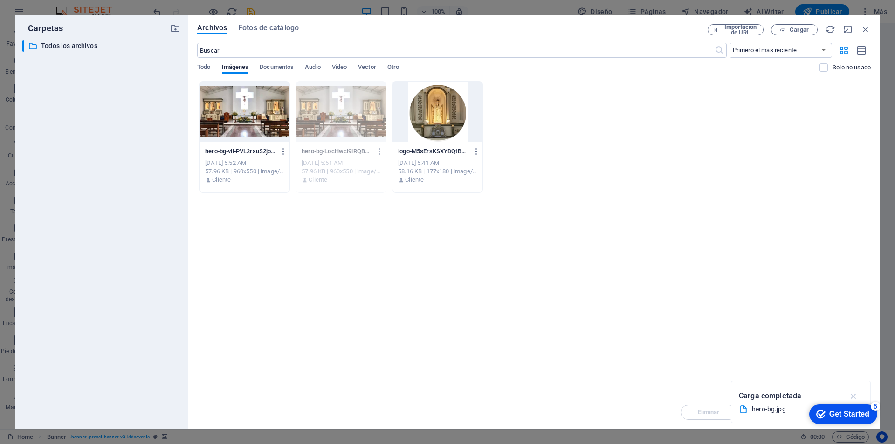
click at [853, 397] on icon "button" at bounding box center [854, 396] width 11 height 10
click at [278, 29] on span "Fotos de catálogo" at bounding box center [268, 27] width 61 height 11
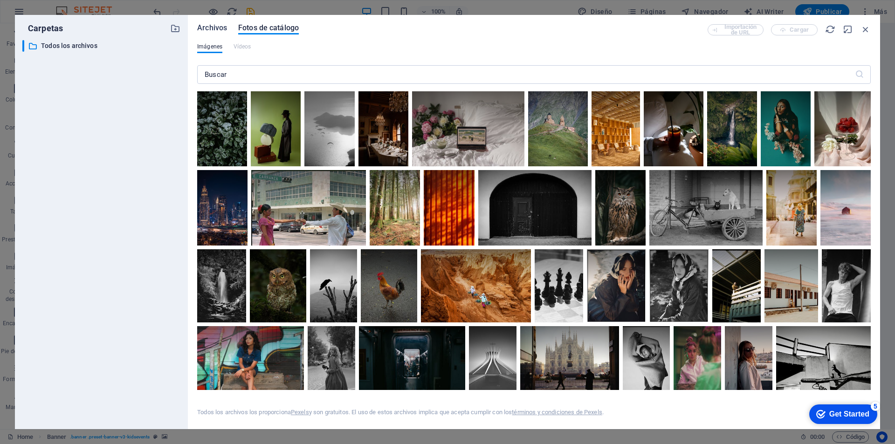
click at [214, 28] on span "Archivos" at bounding box center [212, 27] width 30 height 11
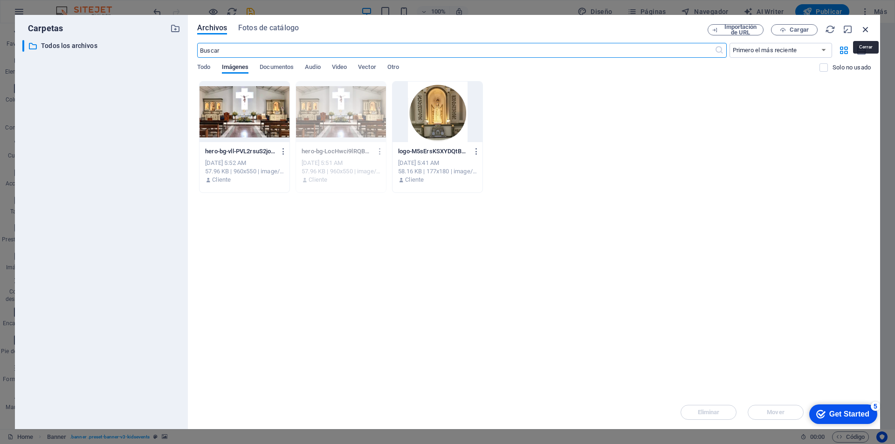
click at [865, 28] on icon "button" at bounding box center [866, 29] width 10 height 10
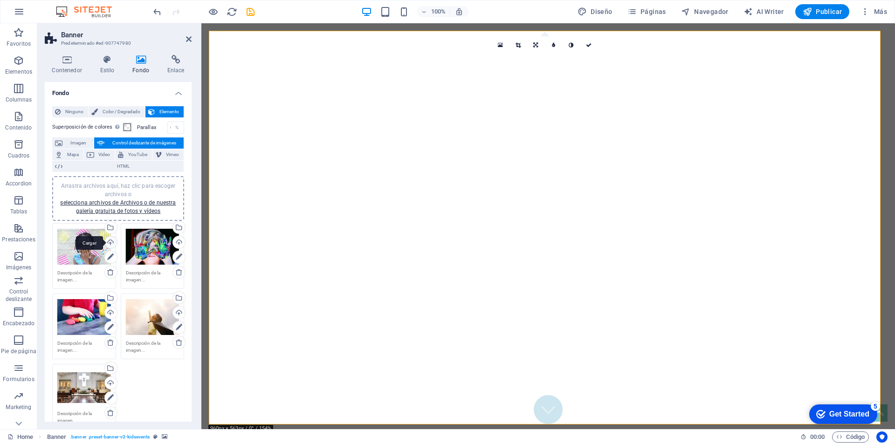
click at [109, 242] on div "Cargar" at bounding box center [110, 243] width 14 height 14
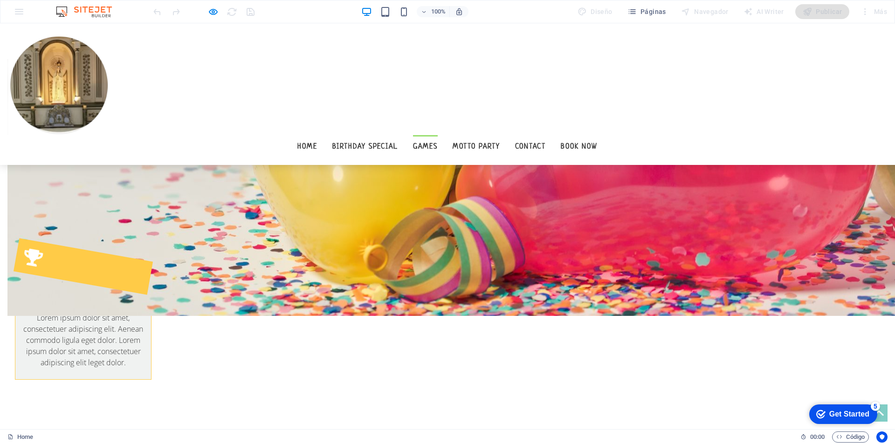
scroll to position [793, 0]
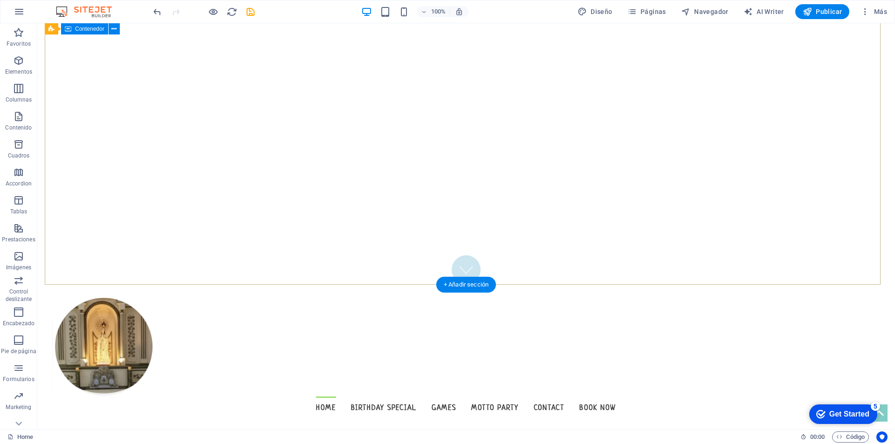
scroll to position [0, 0]
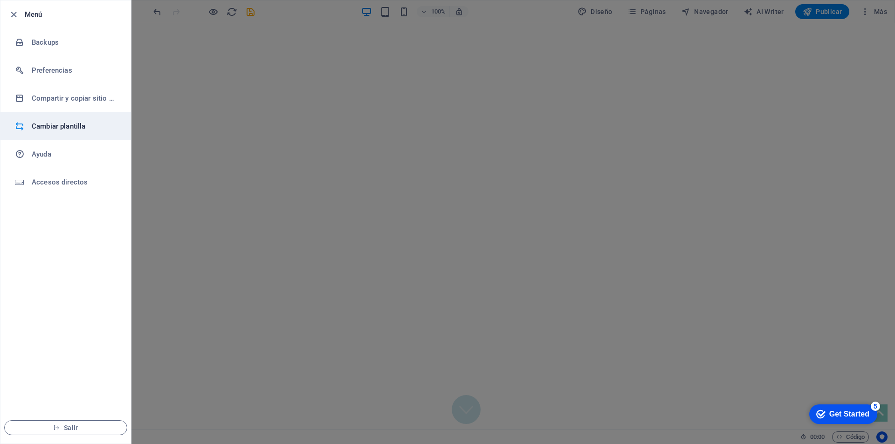
click at [76, 127] on h6 "Cambiar plantilla" at bounding box center [75, 126] width 86 height 11
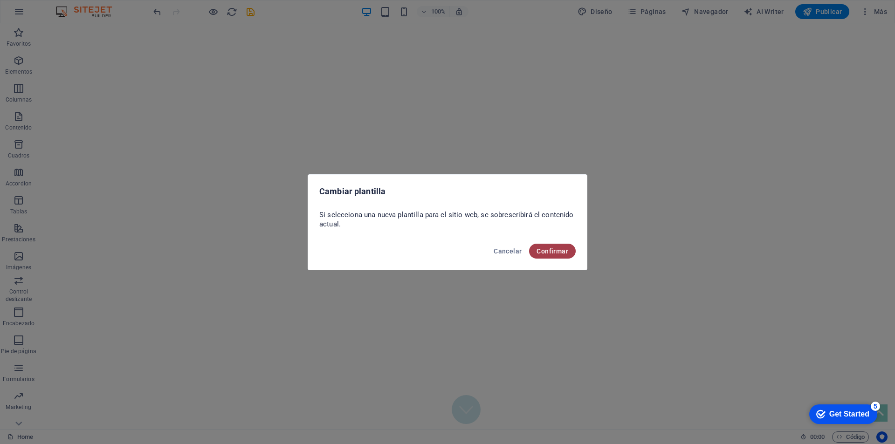
click at [545, 253] on span "Confirmar" at bounding box center [553, 251] width 32 height 7
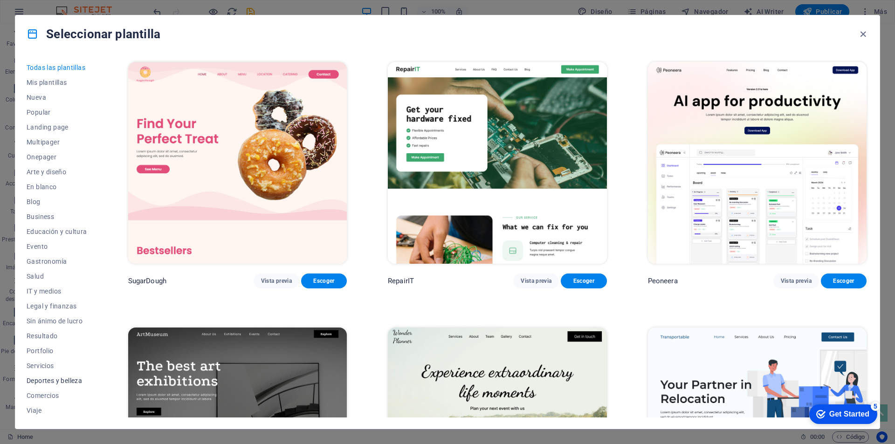
scroll to position [15, 0]
click at [60, 409] on span "Wireframe" at bounding box center [57, 410] width 61 height 7
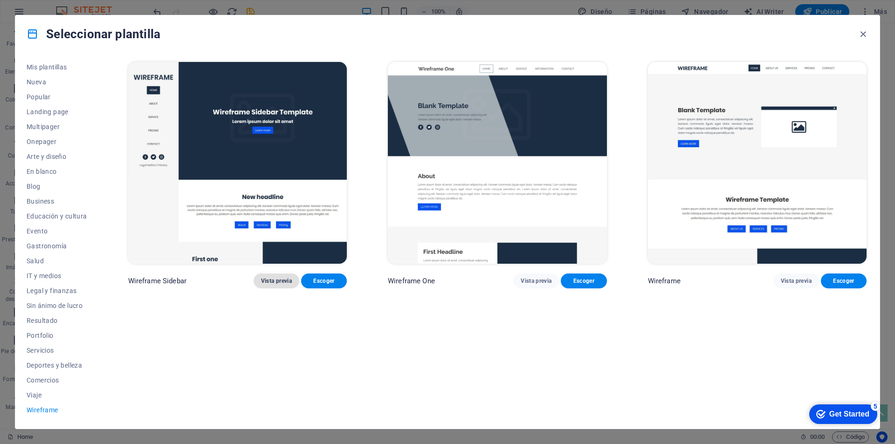
click at [270, 279] on span "Vista previa" at bounding box center [276, 280] width 31 height 7
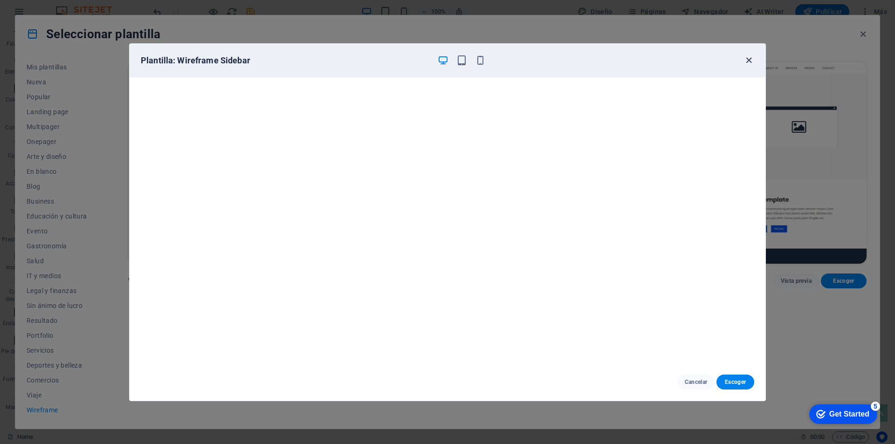
click at [750, 60] on icon "button" at bounding box center [749, 60] width 11 height 11
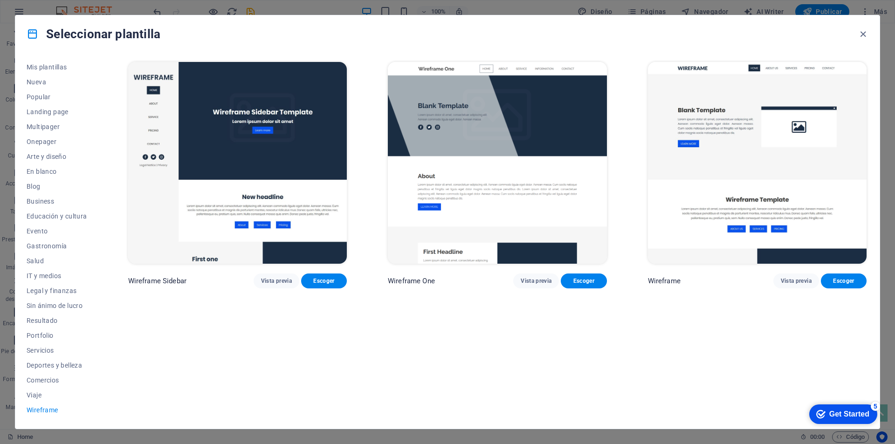
click at [515, 169] on img at bounding box center [497, 163] width 219 height 202
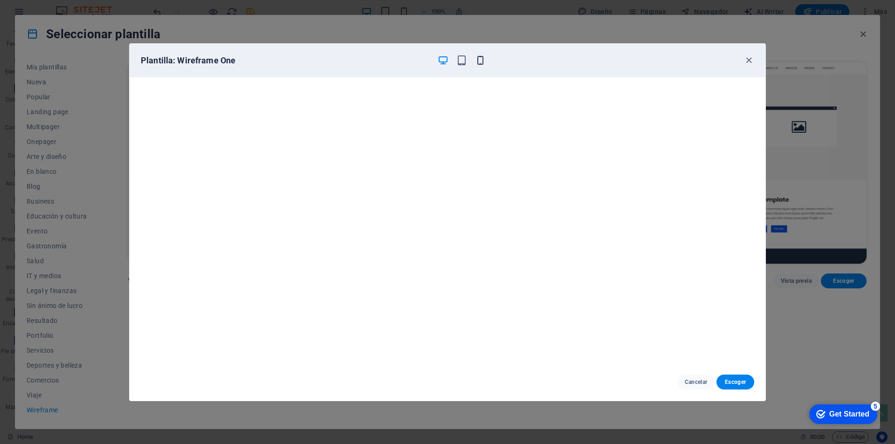
click at [480, 59] on icon "button" at bounding box center [480, 60] width 11 height 11
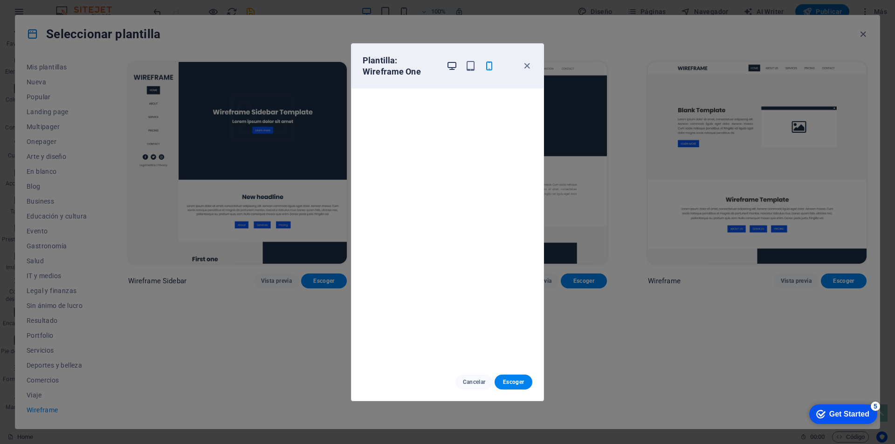
click at [452, 66] on icon "button" at bounding box center [452, 66] width 11 height 11
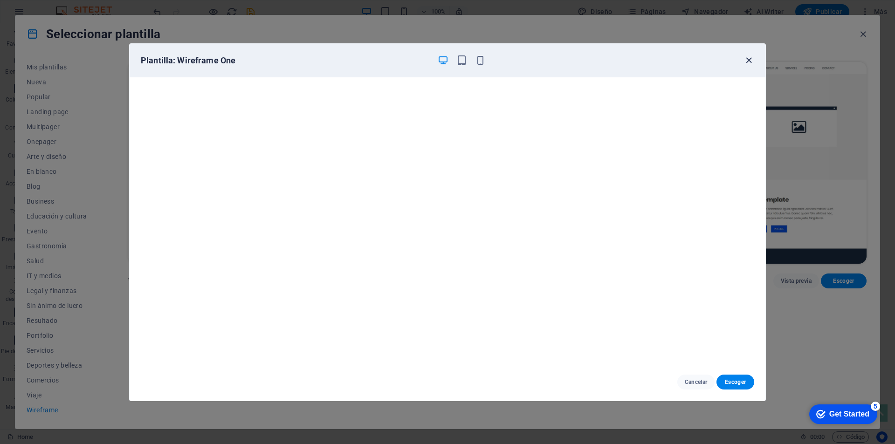
click at [749, 62] on icon "button" at bounding box center [749, 60] width 11 height 11
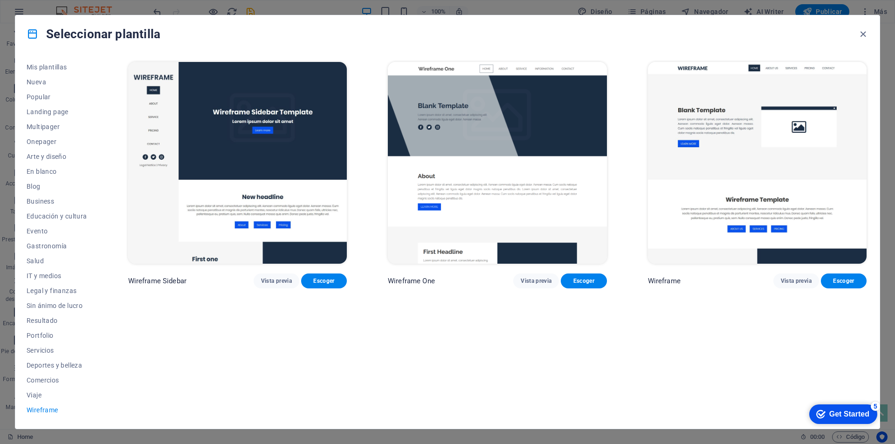
click at [771, 151] on img at bounding box center [757, 163] width 219 height 202
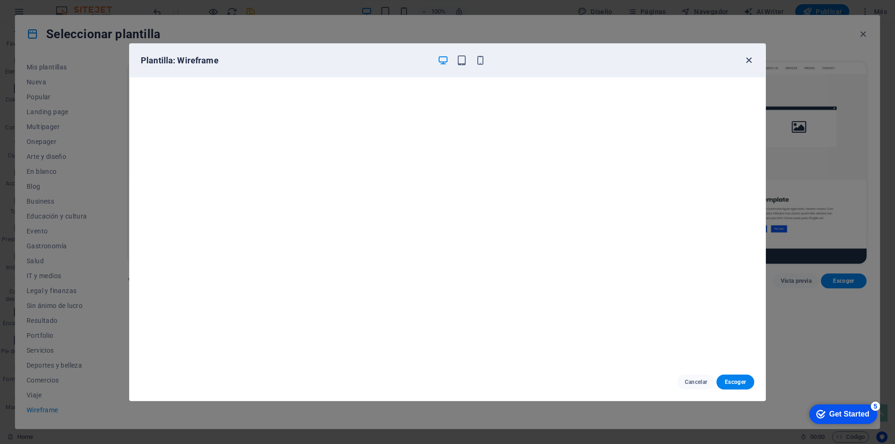
click at [749, 61] on icon "button" at bounding box center [749, 60] width 11 height 11
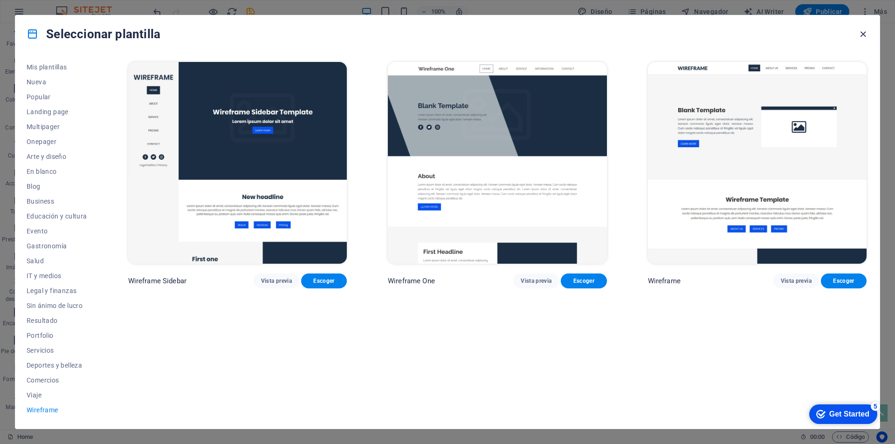
click at [863, 35] on icon "button" at bounding box center [863, 34] width 11 height 11
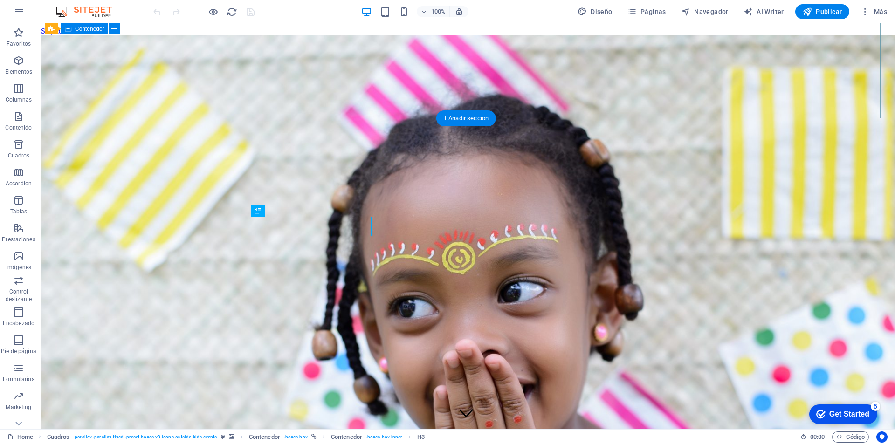
scroll to position [306, 0]
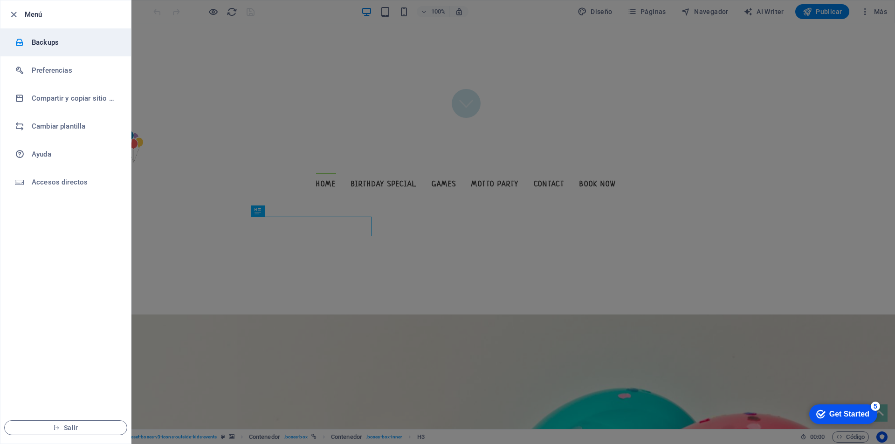
click at [60, 40] on h6 "Backups" at bounding box center [75, 42] width 86 height 11
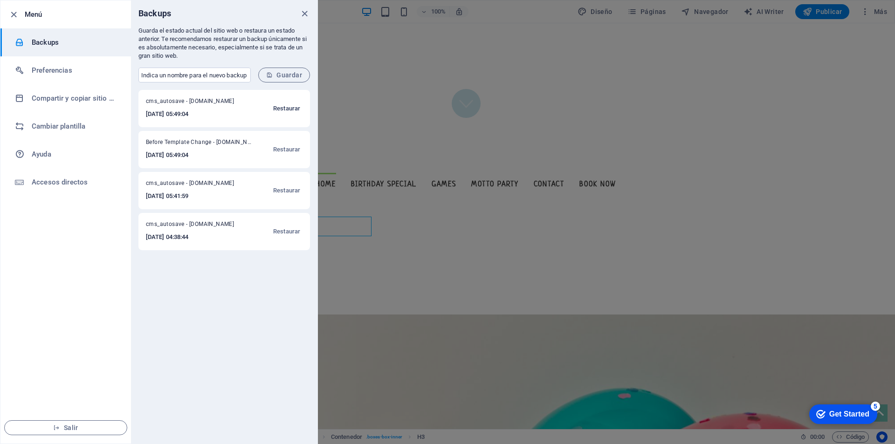
click at [290, 109] on span "Restaurar" at bounding box center [286, 108] width 27 height 11
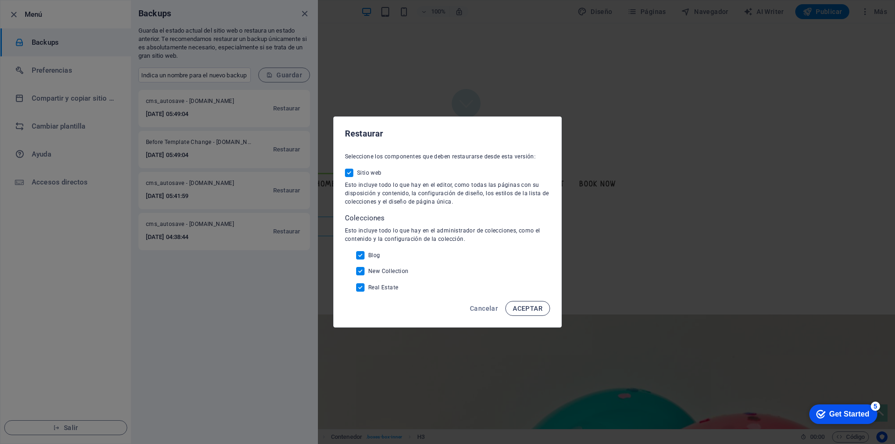
click at [534, 307] on span "ACEPTAR" at bounding box center [528, 308] width 30 height 7
